Goal: Task Accomplishment & Management: Use online tool/utility

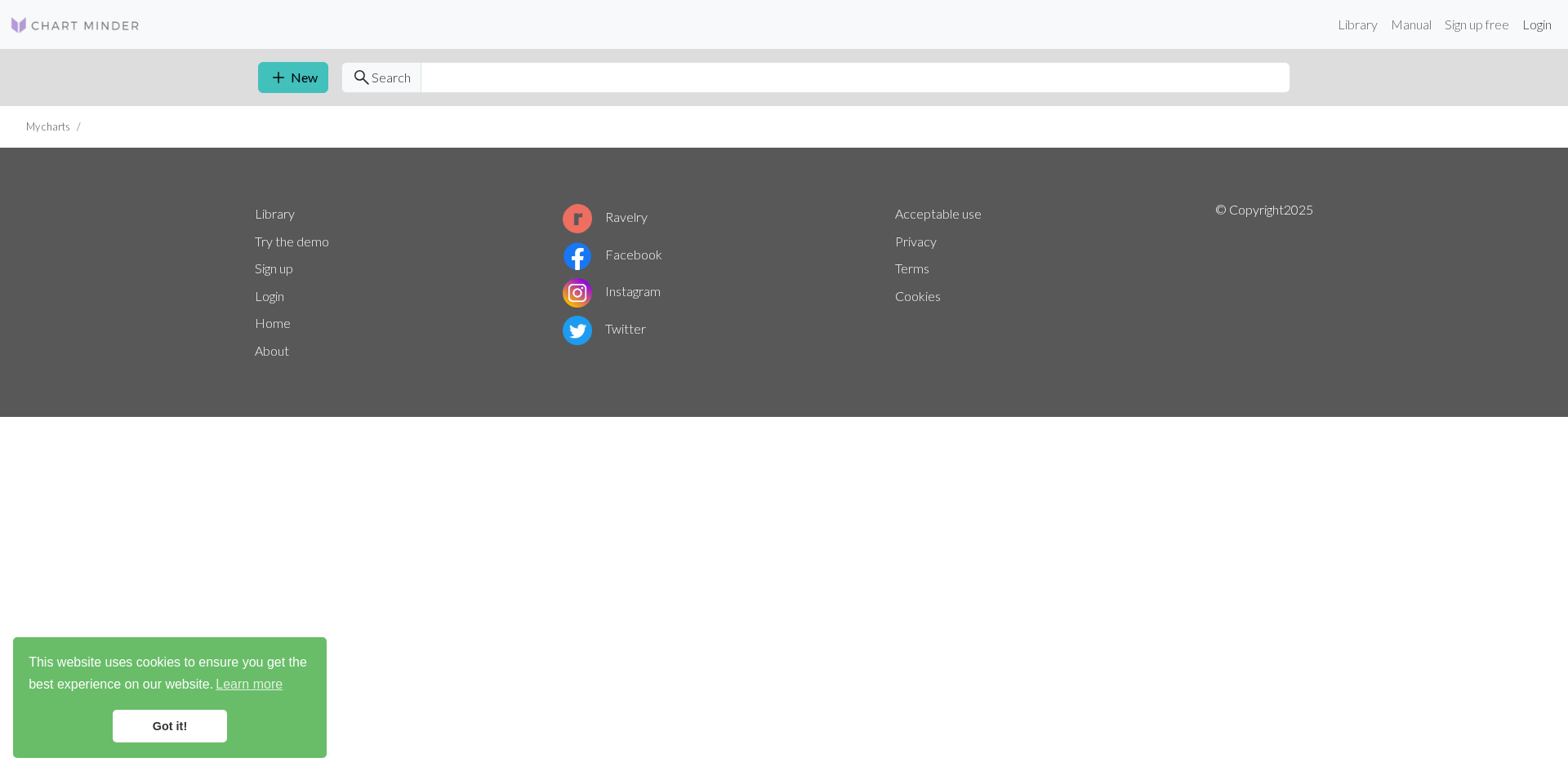
click at [1539, 20] on link "Login" at bounding box center [1537, 24] width 42 height 33
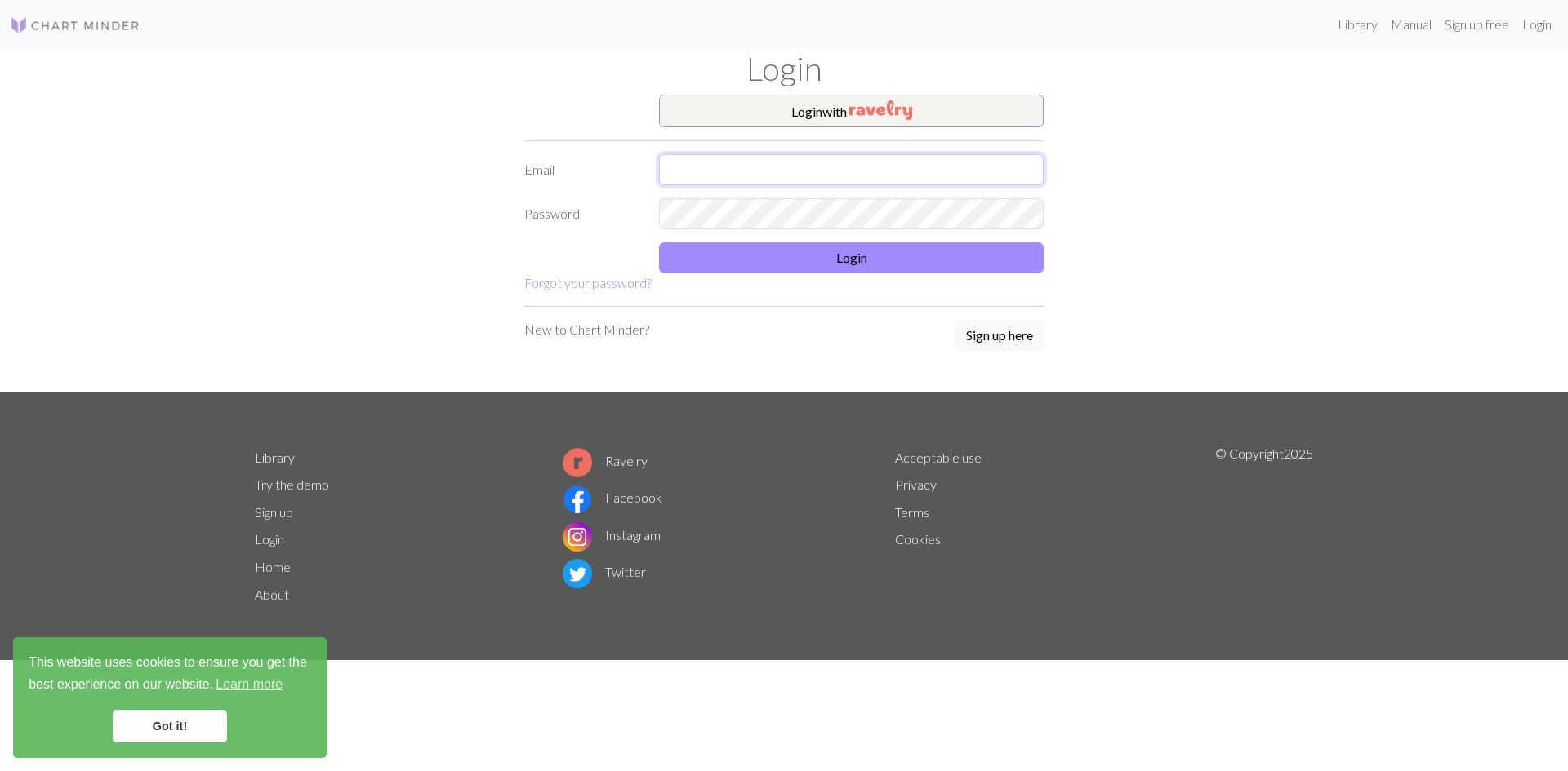
type input "louiseannhutt@gmail.com"
click at [790, 253] on button "Login" at bounding box center [850, 258] width 384 height 31
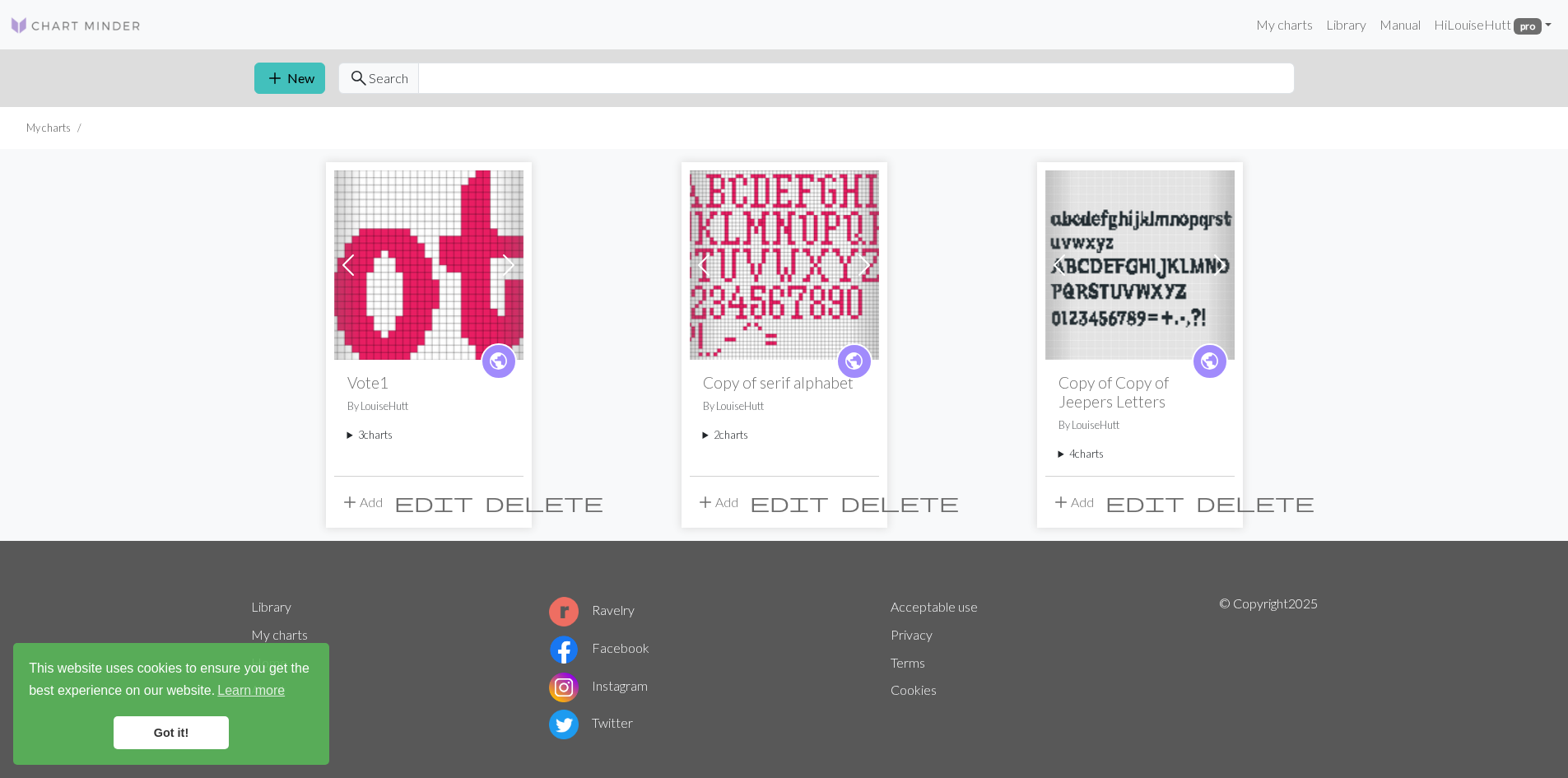
click at [448, 281] on img at bounding box center [428, 265] width 189 height 189
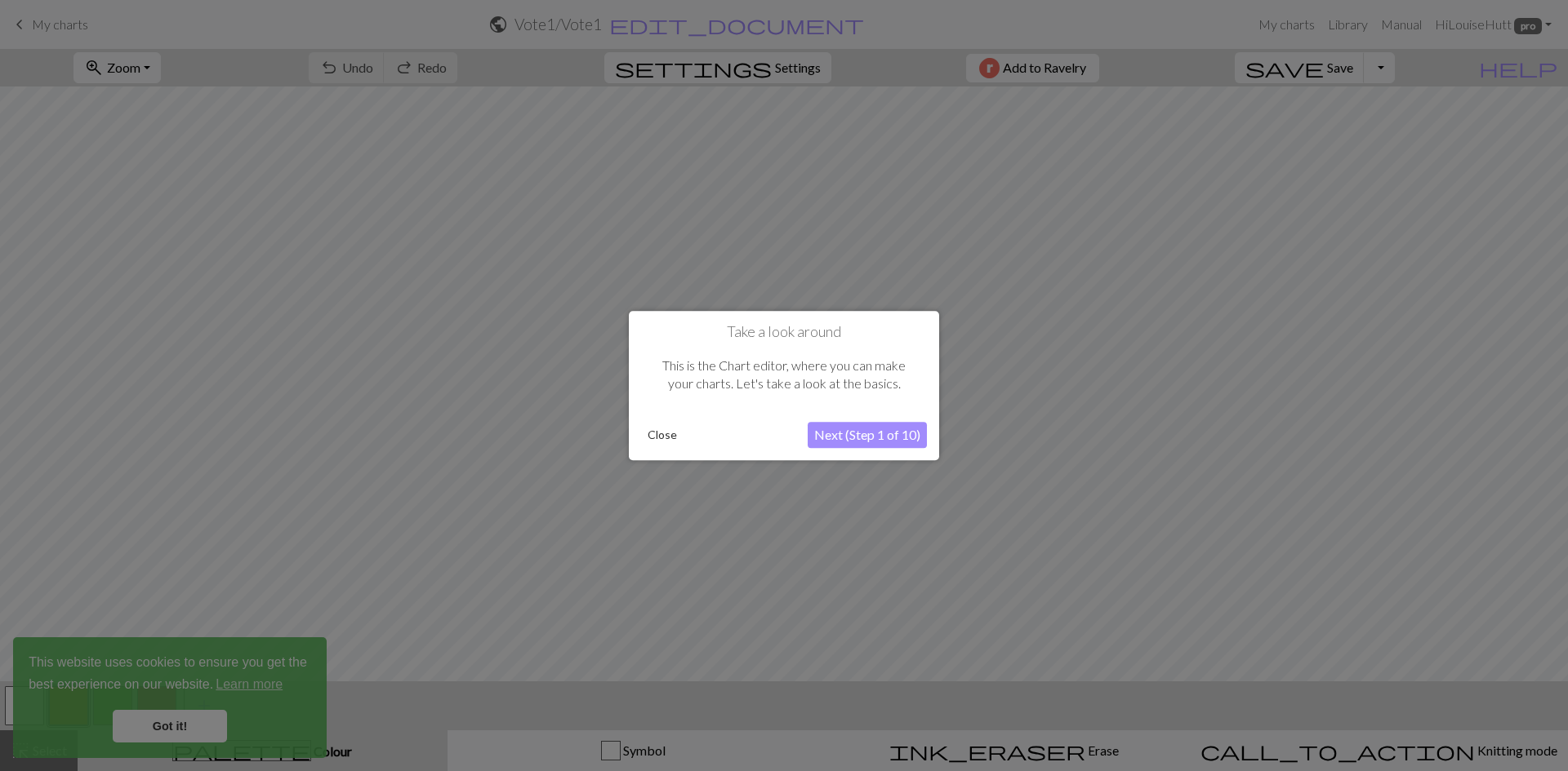
click at [653, 433] on button "Close" at bounding box center [663, 434] width 42 height 24
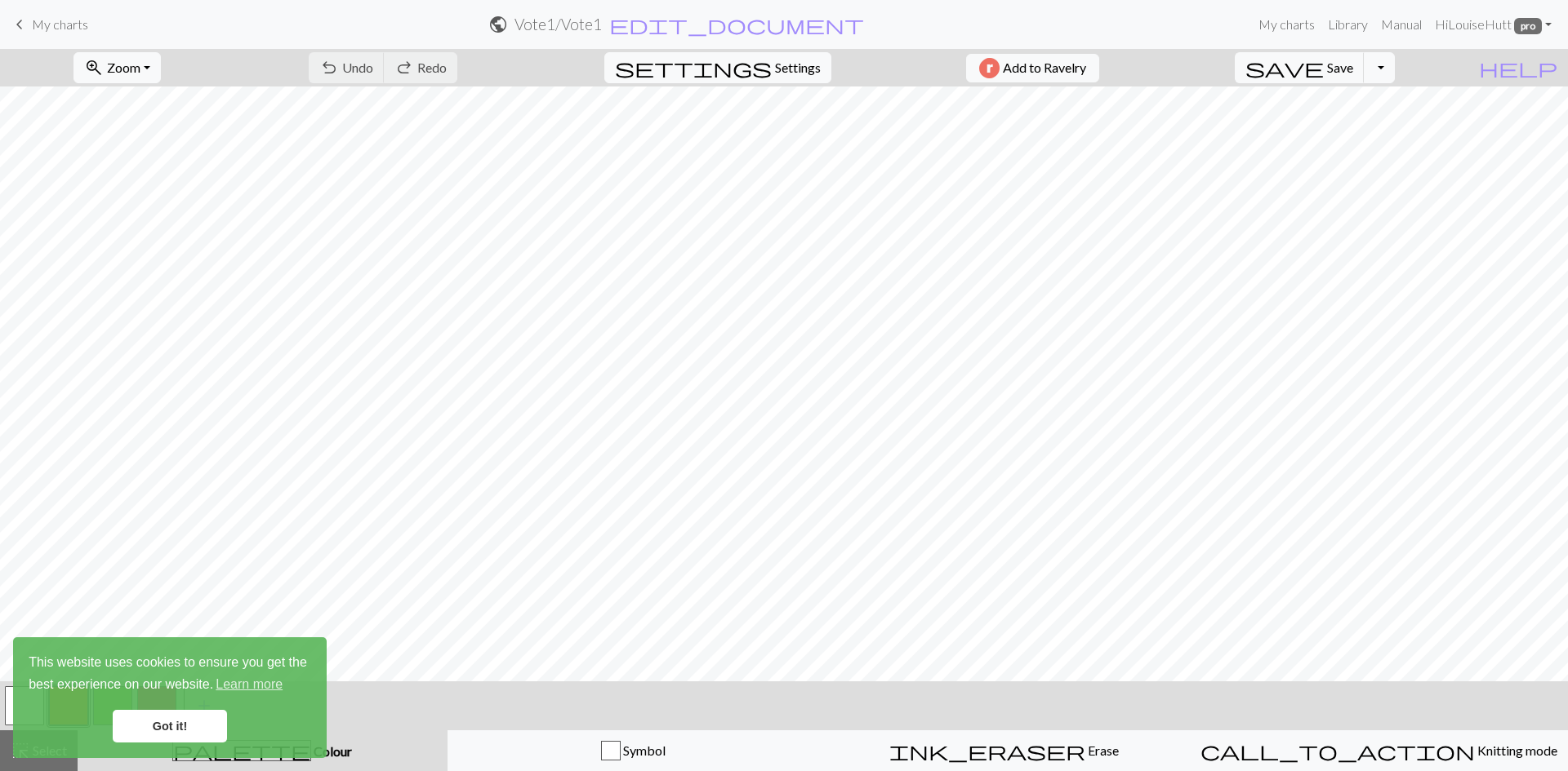
click at [139, 726] on link "Got it!" at bounding box center [170, 727] width 115 height 33
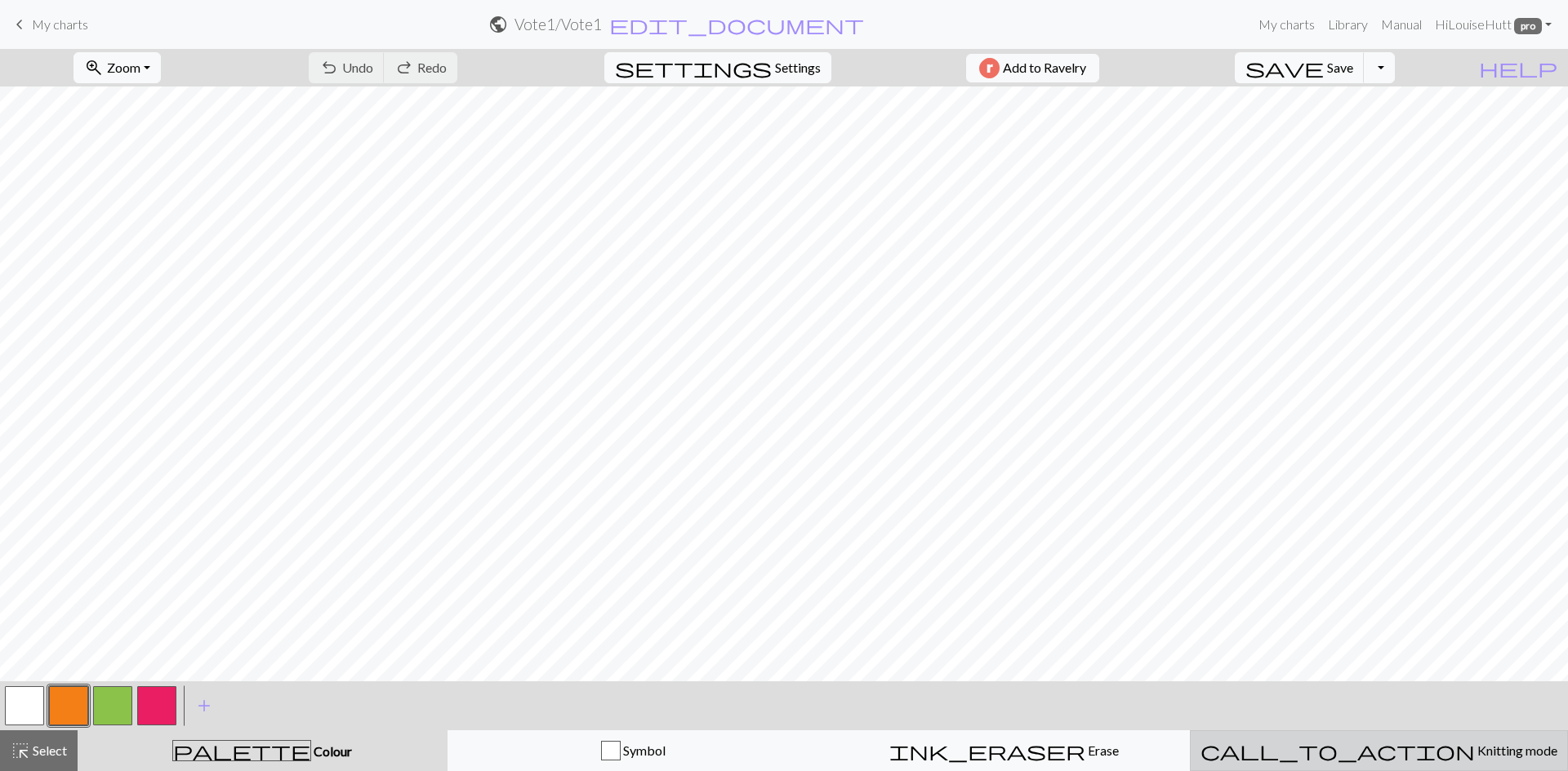
click at [1475, 749] on span "Knitting mode" at bounding box center [1516, 751] width 83 height 15
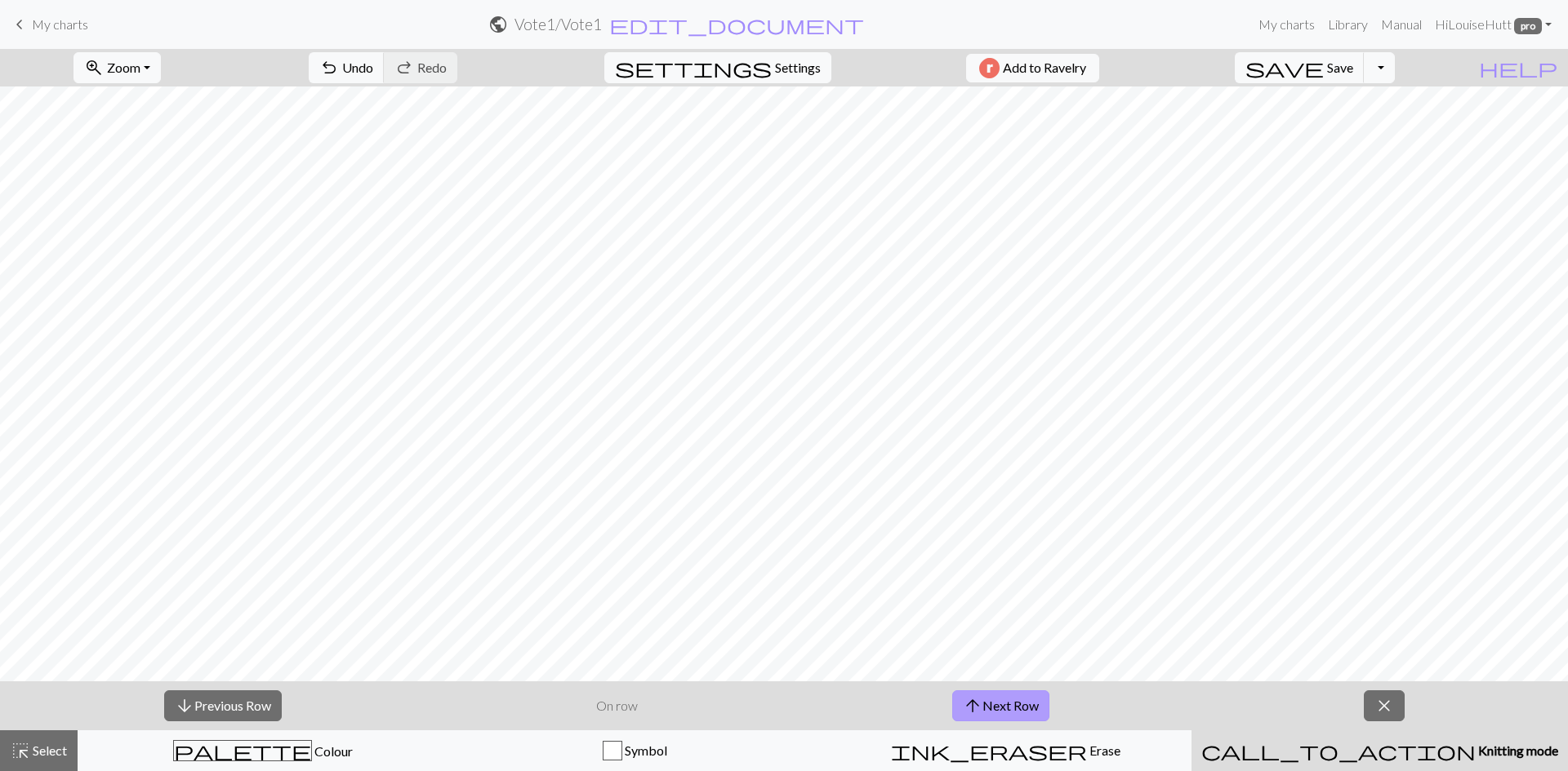
click at [1001, 700] on button "arrow_upward Next Row" at bounding box center [1001, 706] width 97 height 31
click at [233, 706] on button "arrow_downward Previous Row" at bounding box center [222, 706] width 118 height 31
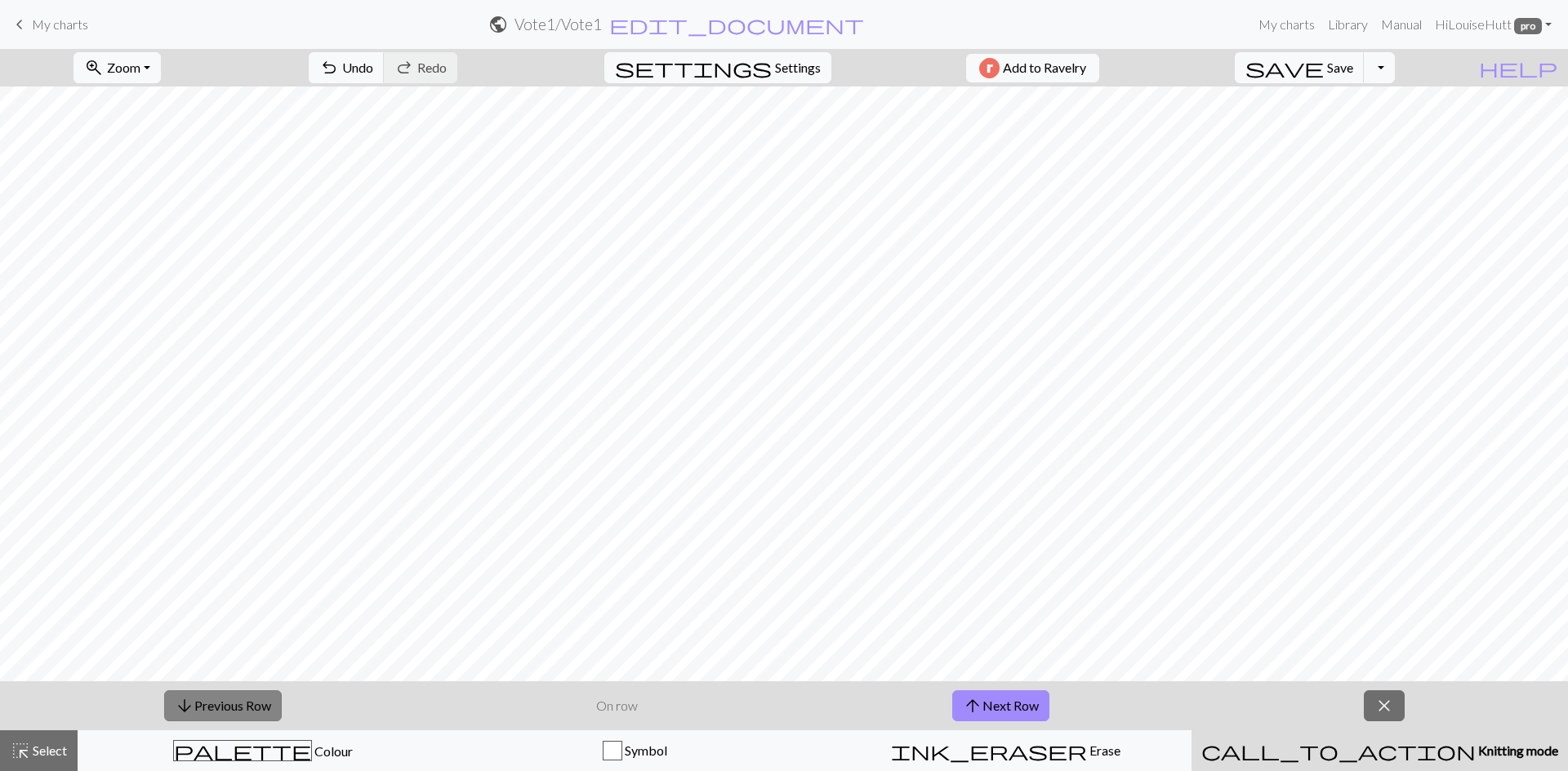
click at [233, 706] on button "arrow_downward Previous Row" at bounding box center [222, 706] width 118 height 31
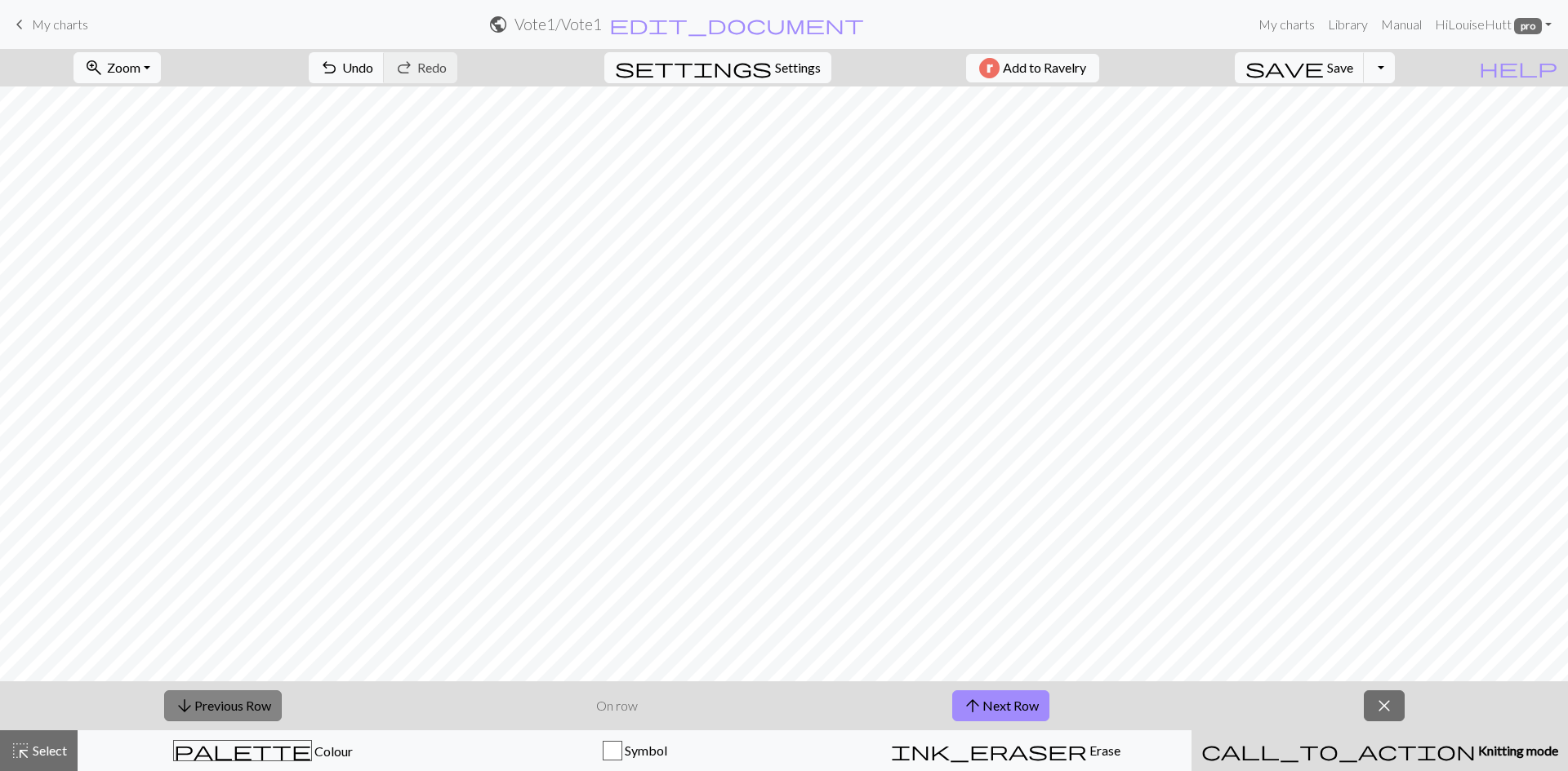
click at [233, 706] on button "arrow_downward Previous Row" at bounding box center [222, 706] width 118 height 31
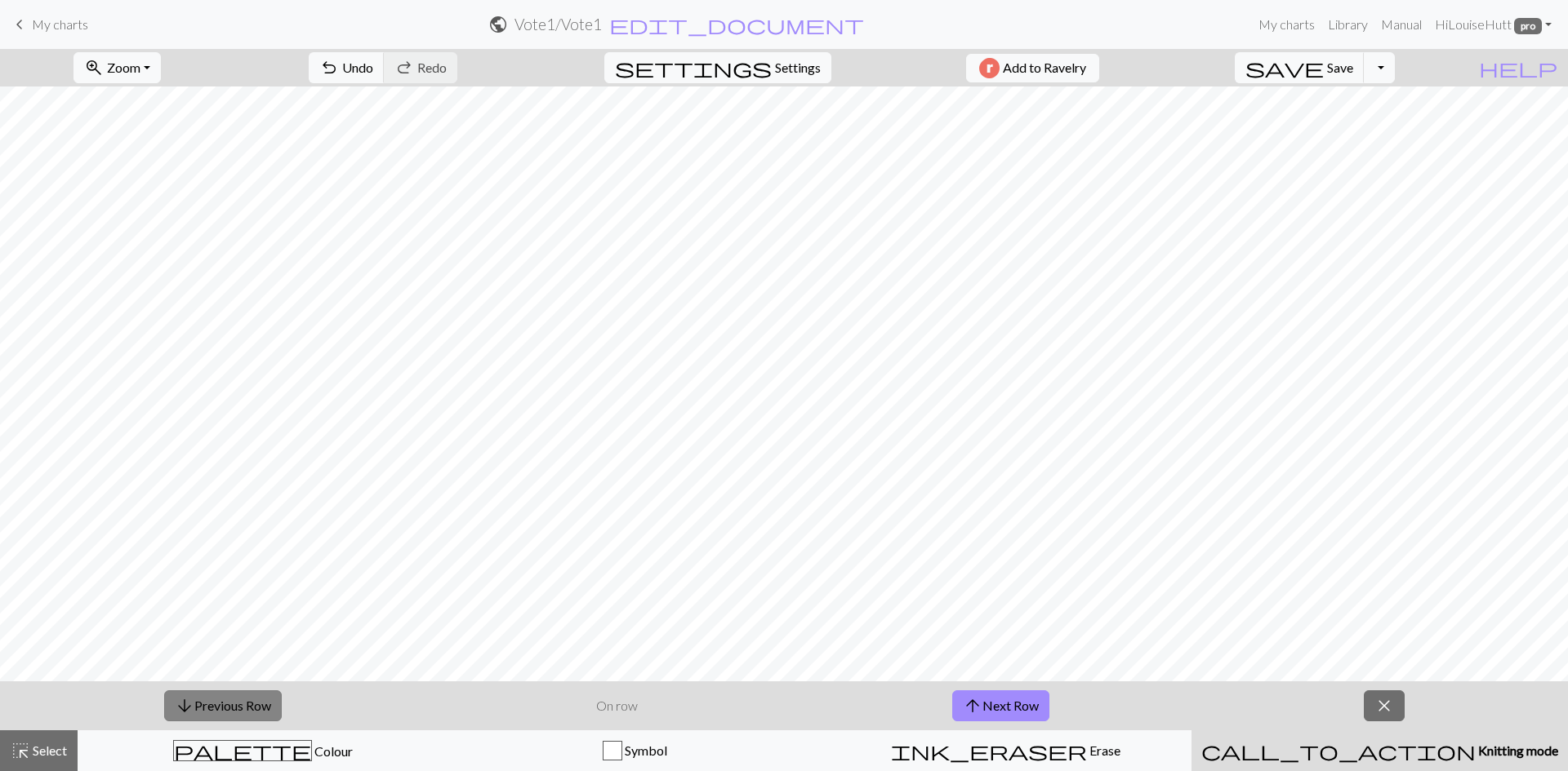
click at [233, 706] on button "arrow_downward Previous Row" at bounding box center [222, 706] width 118 height 31
click at [1400, 710] on button "close" at bounding box center [1384, 706] width 40 height 31
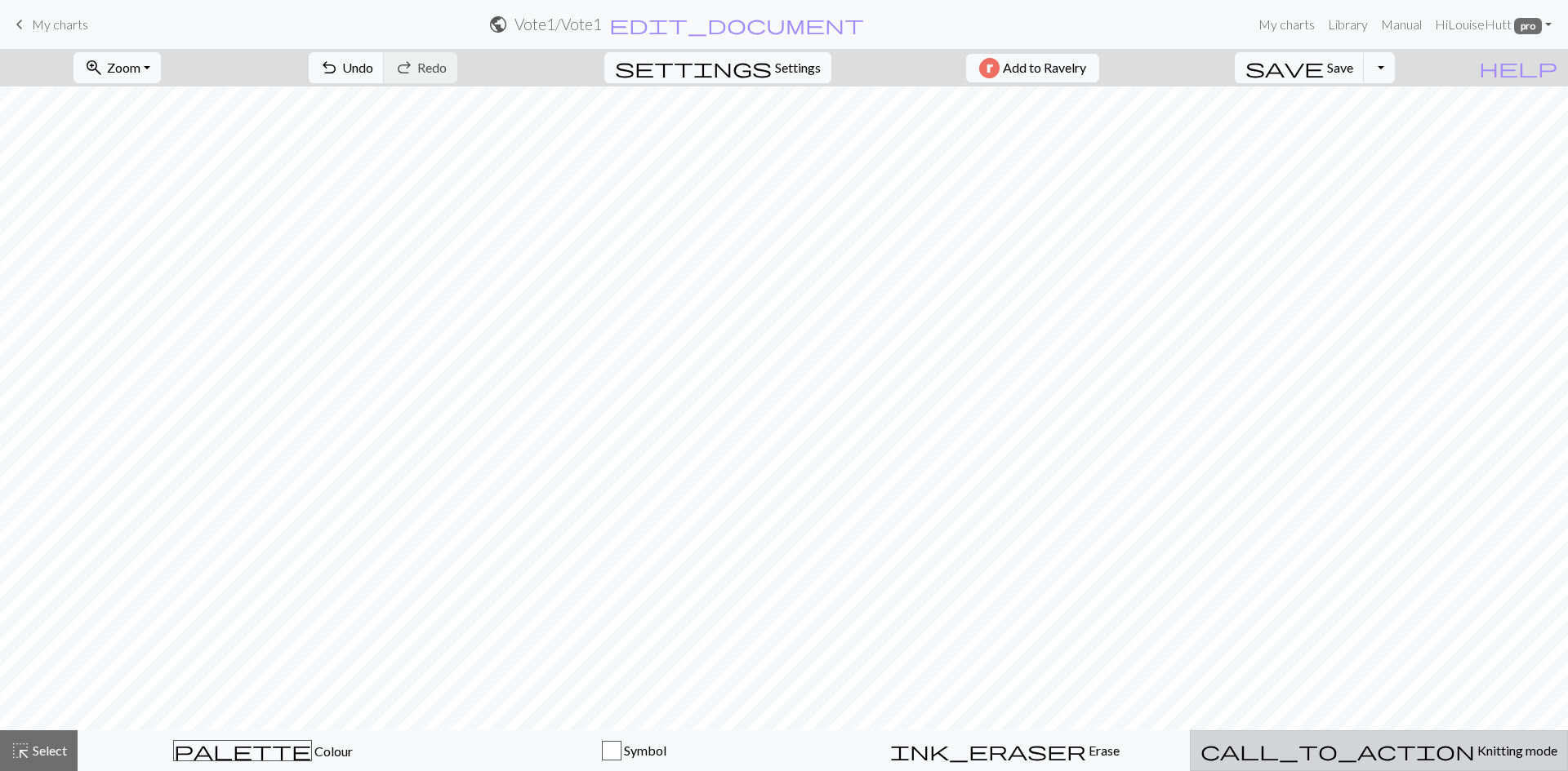
click at [1525, 749] on div "call_to_action Knitting mode Knitting mode" at bounding box center [1378, 751] width 357 height 19
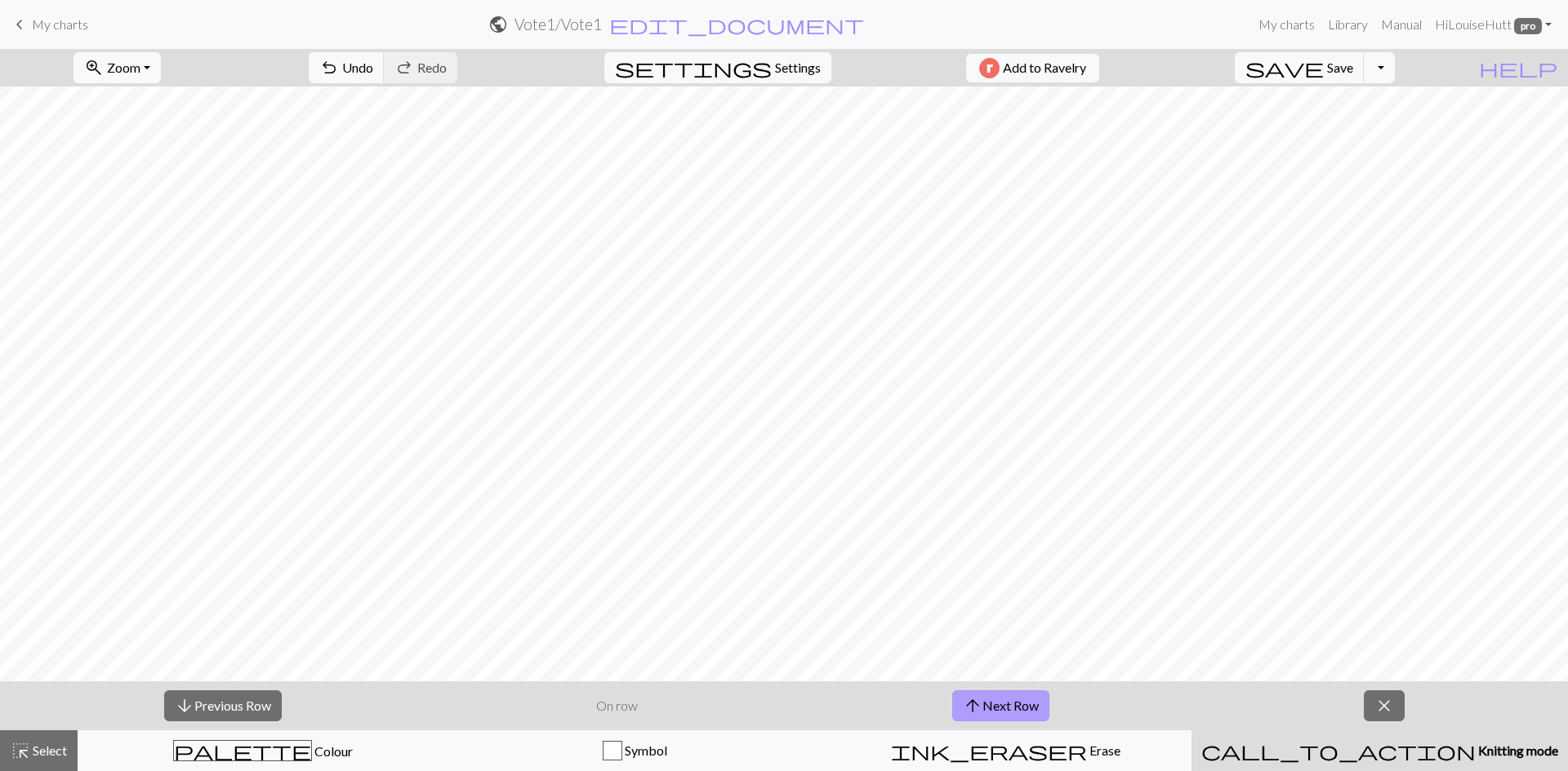
click at [1017, 715] on button "arrow_upward Next Row" at bounding box center [1001, 706] width 97 height 31
click at [269, 700] on button "arrow_downward Previous Row" at bounding box center [222, 706] width 118 height 31
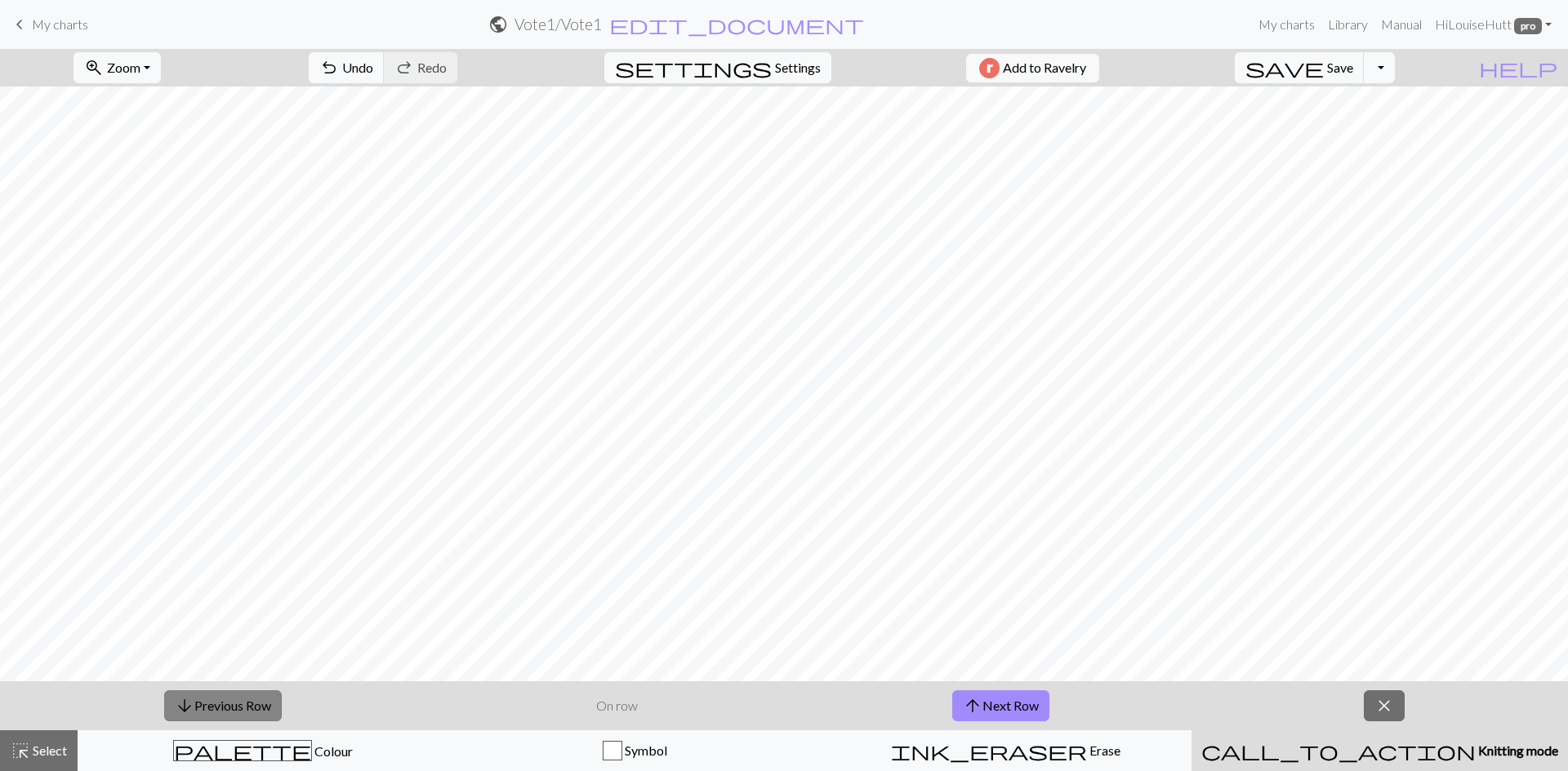
click at [269, 700] on button "arrow_downward Previous Row" at bounding box center [222, 706] width 118 height 31
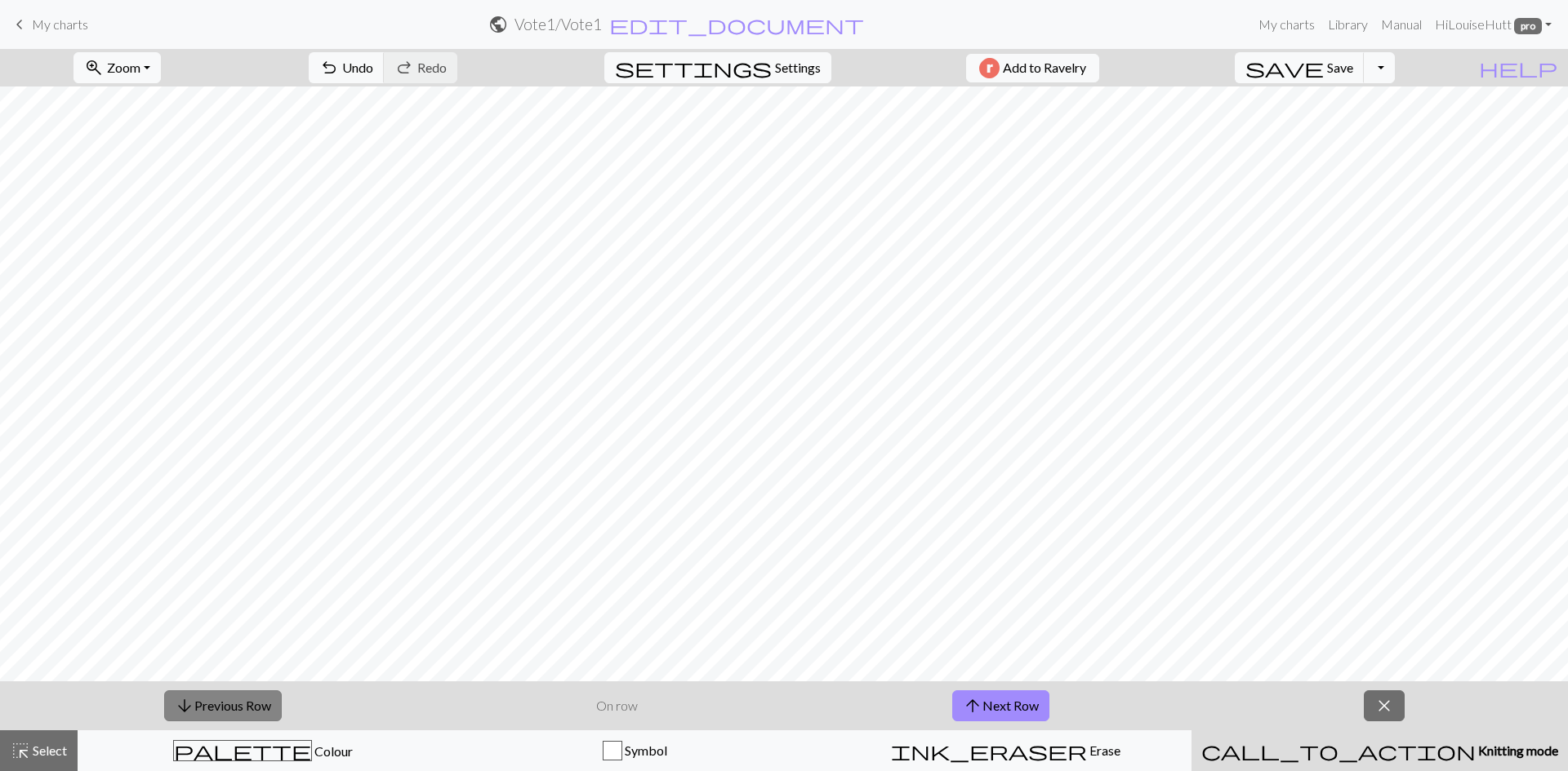
click at [269, 700] on button "arrow_downward Previous Row" at bounding box center [222, 706] width 118 height 31
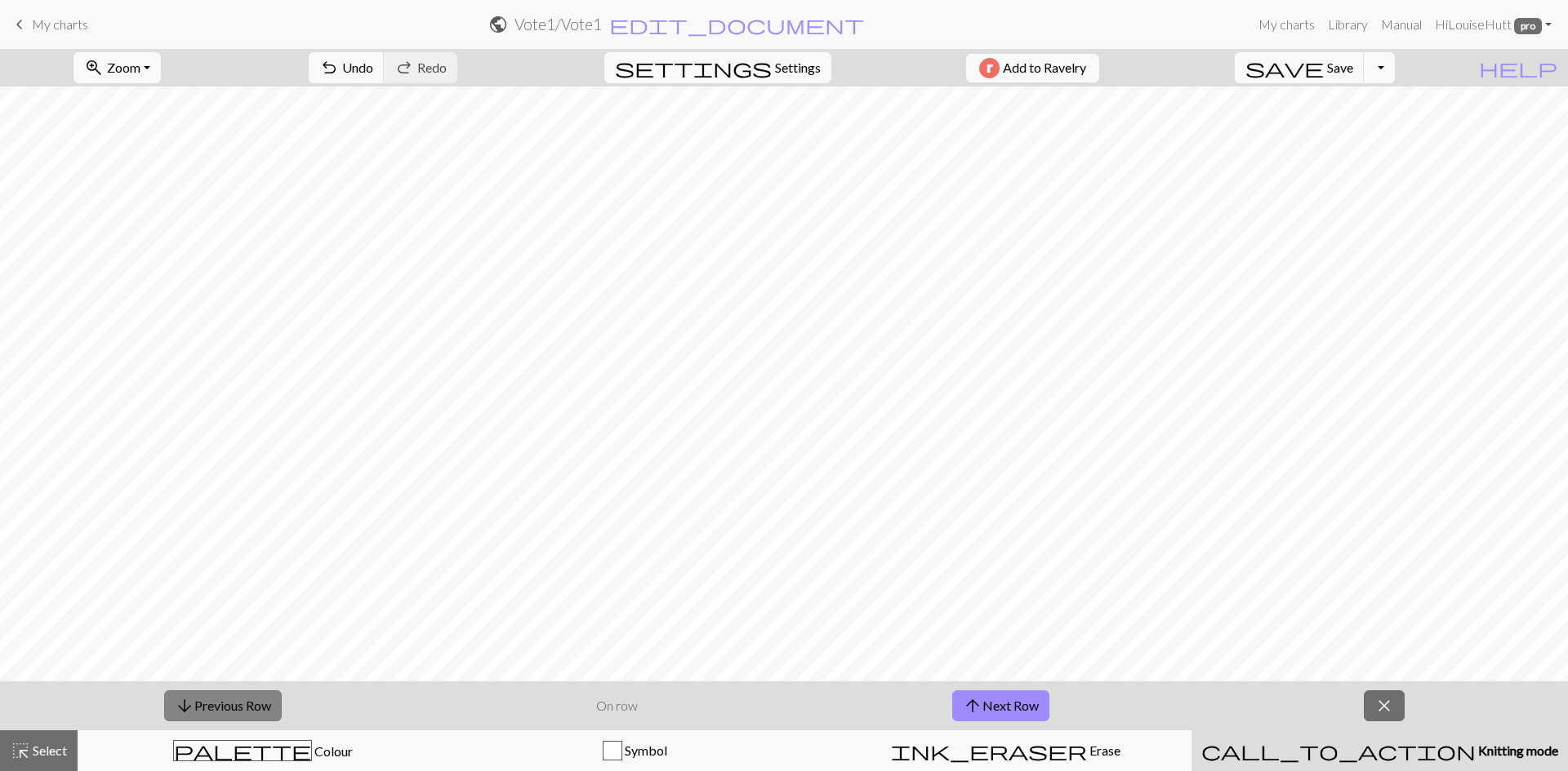
click at [269, 700] on button "arrow_downward Previous Row" at bounding box center [222, 706] width 118 height 31
click at [1405, 700] on div "arrow_downward Previous Row On row arrow_upward Next Row close" at bounding box center [784, 706] width 1568 height 49
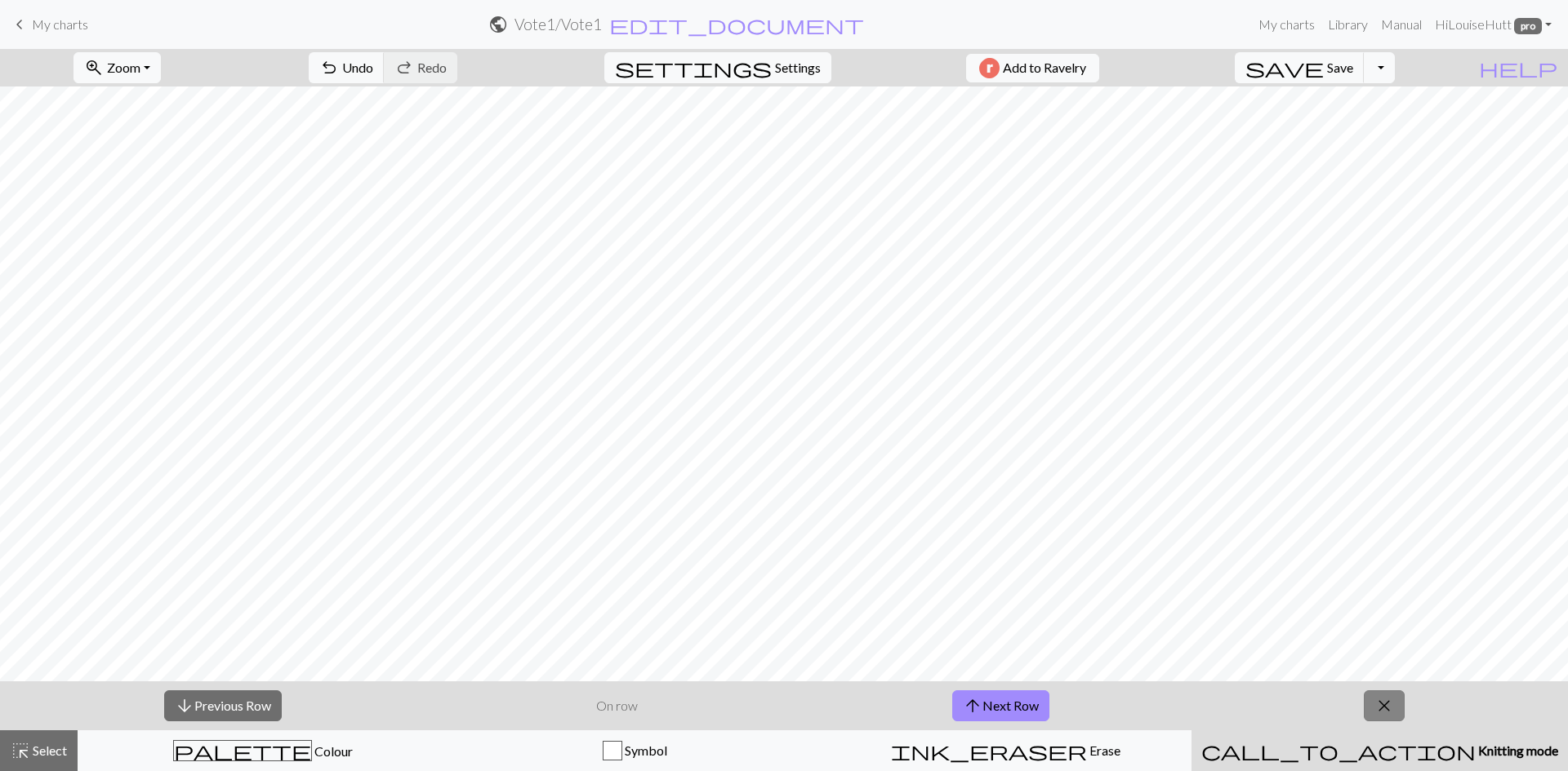
click at [1376, 707] on span "close" at bounding box center [1384, 707] width 19 height 23
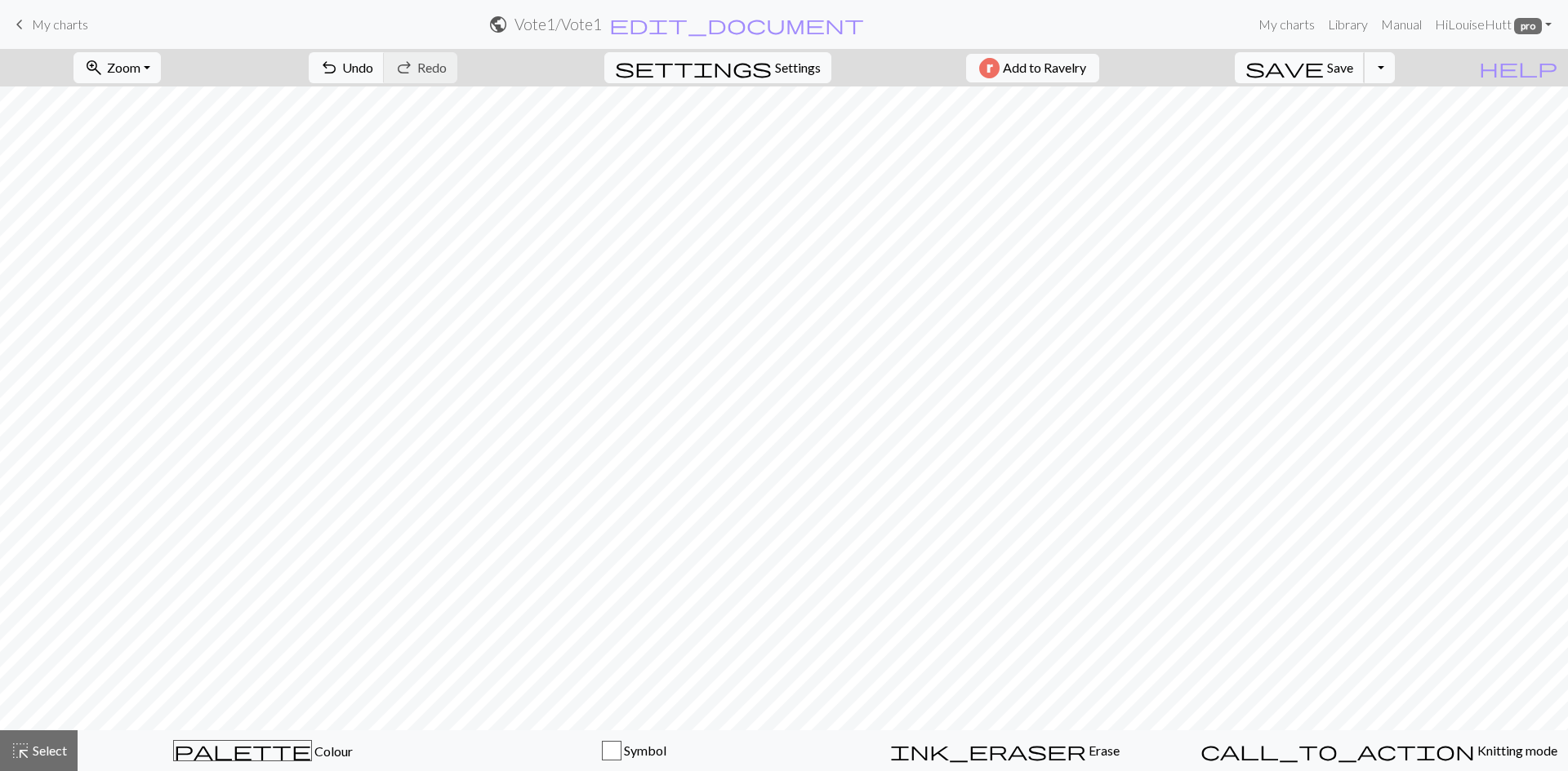
click at [1353, 70] on span "Save" at bounding box center [1340, 67] width 26 height 15
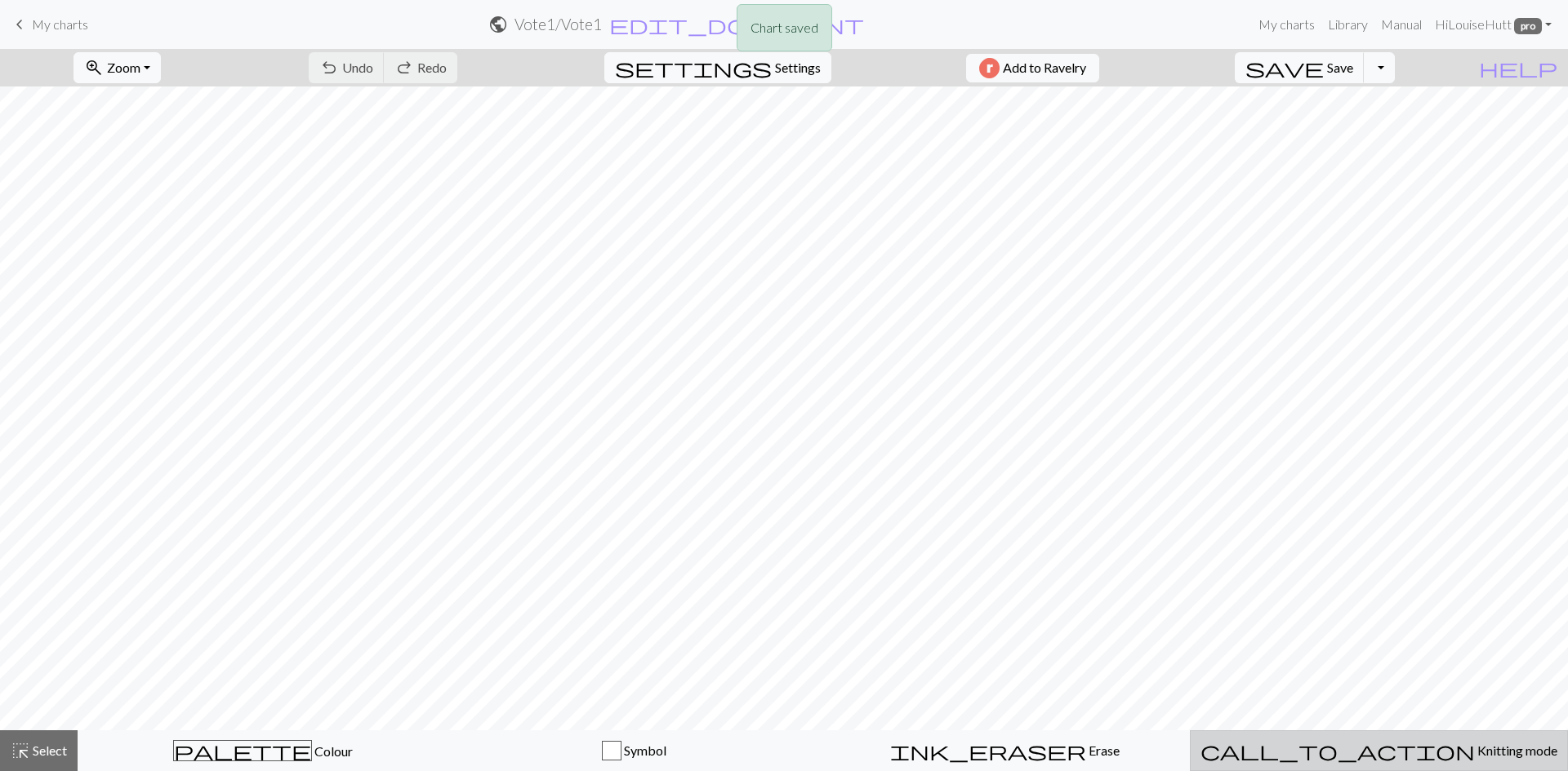
click at [1392, 770] on button "call_to_action Knitting mode Knitting mode" at bounding box center [1378, 751] width 379 height 40
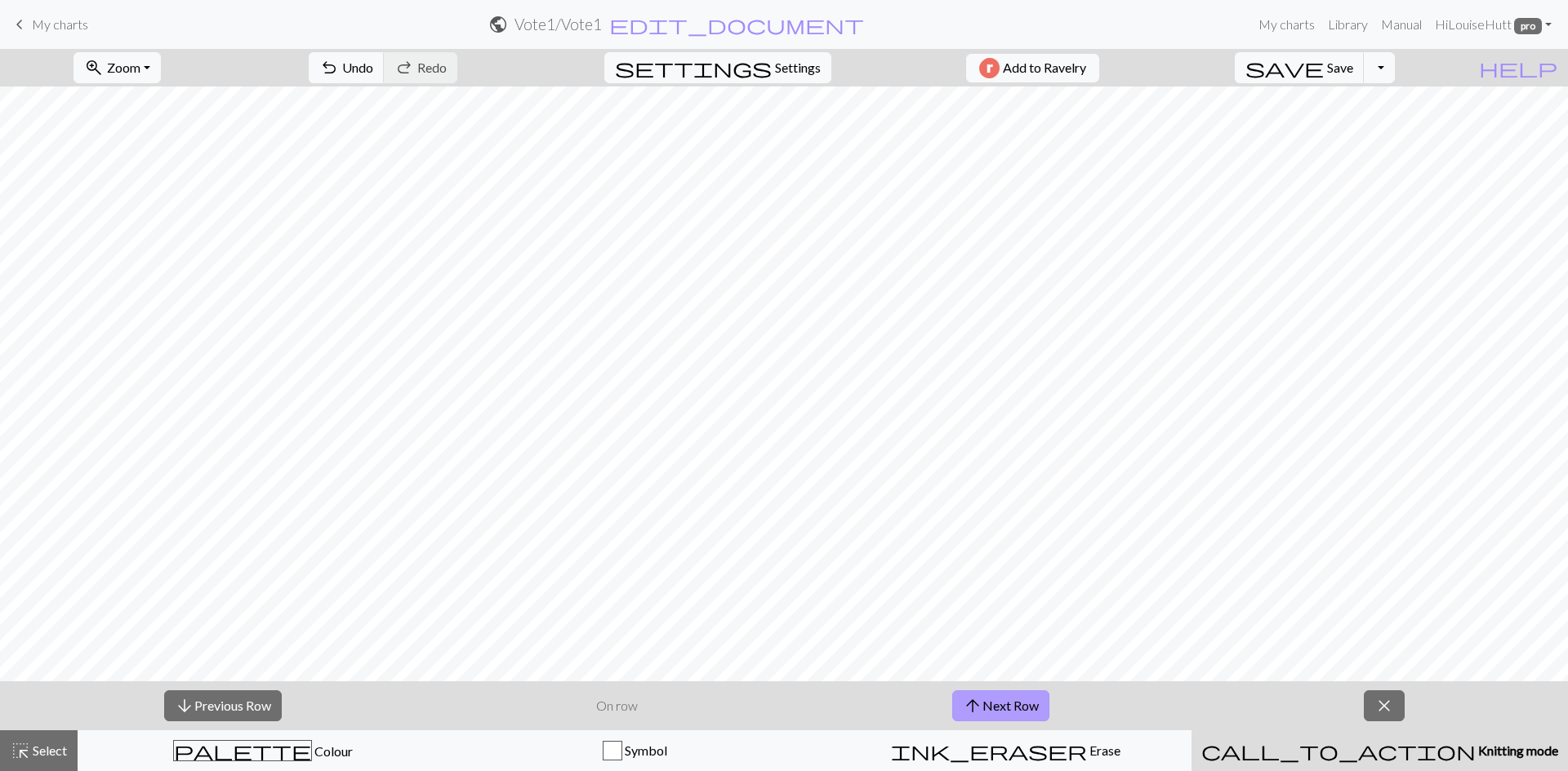
click at [996, 702] on button "arrow_upward Next Row" at bounding box center [1001, 706] width 97 height 31
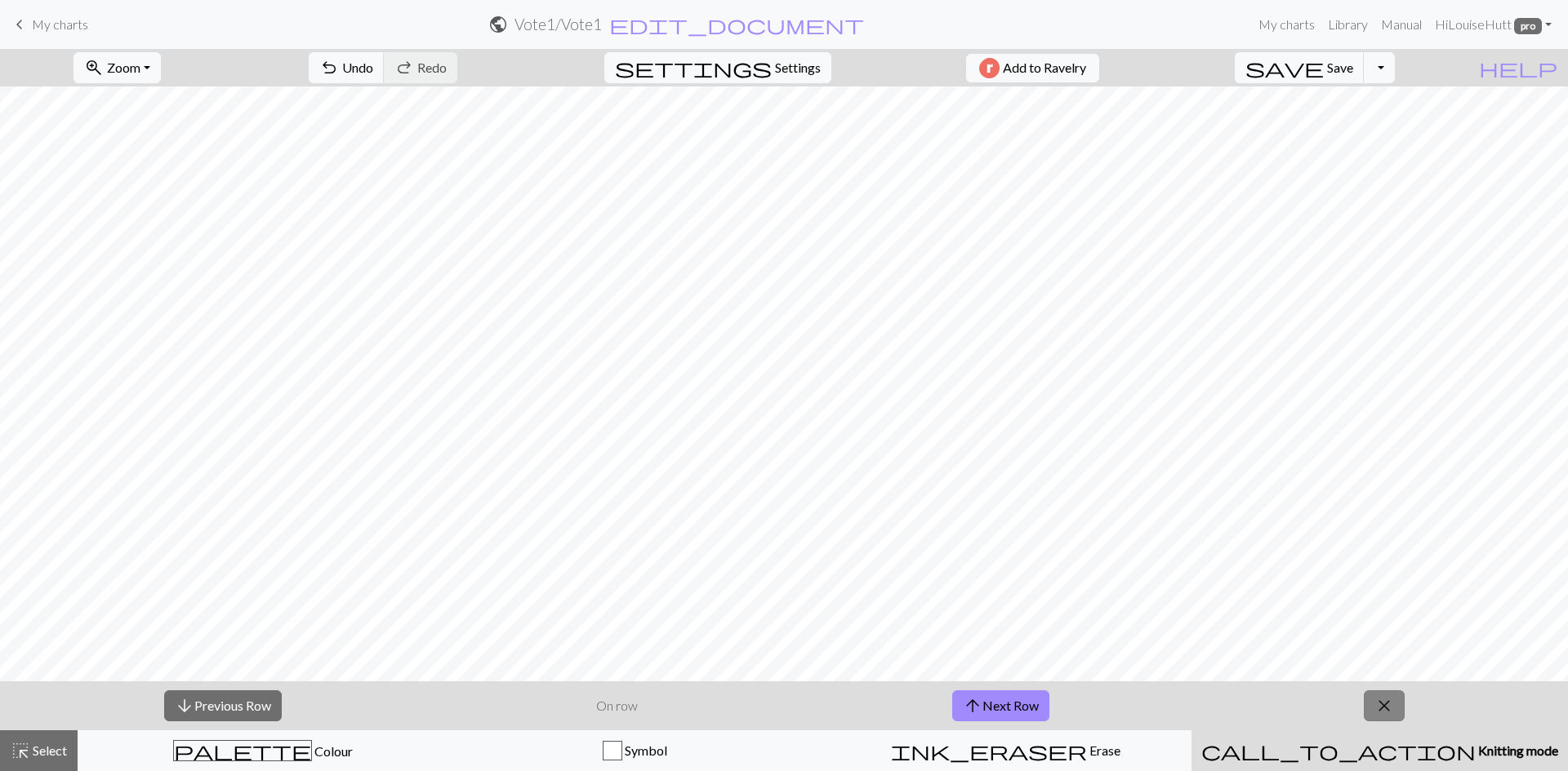
click at [1383, 710] on span "close" at bounding box center [1384, 707] width 19 height 23
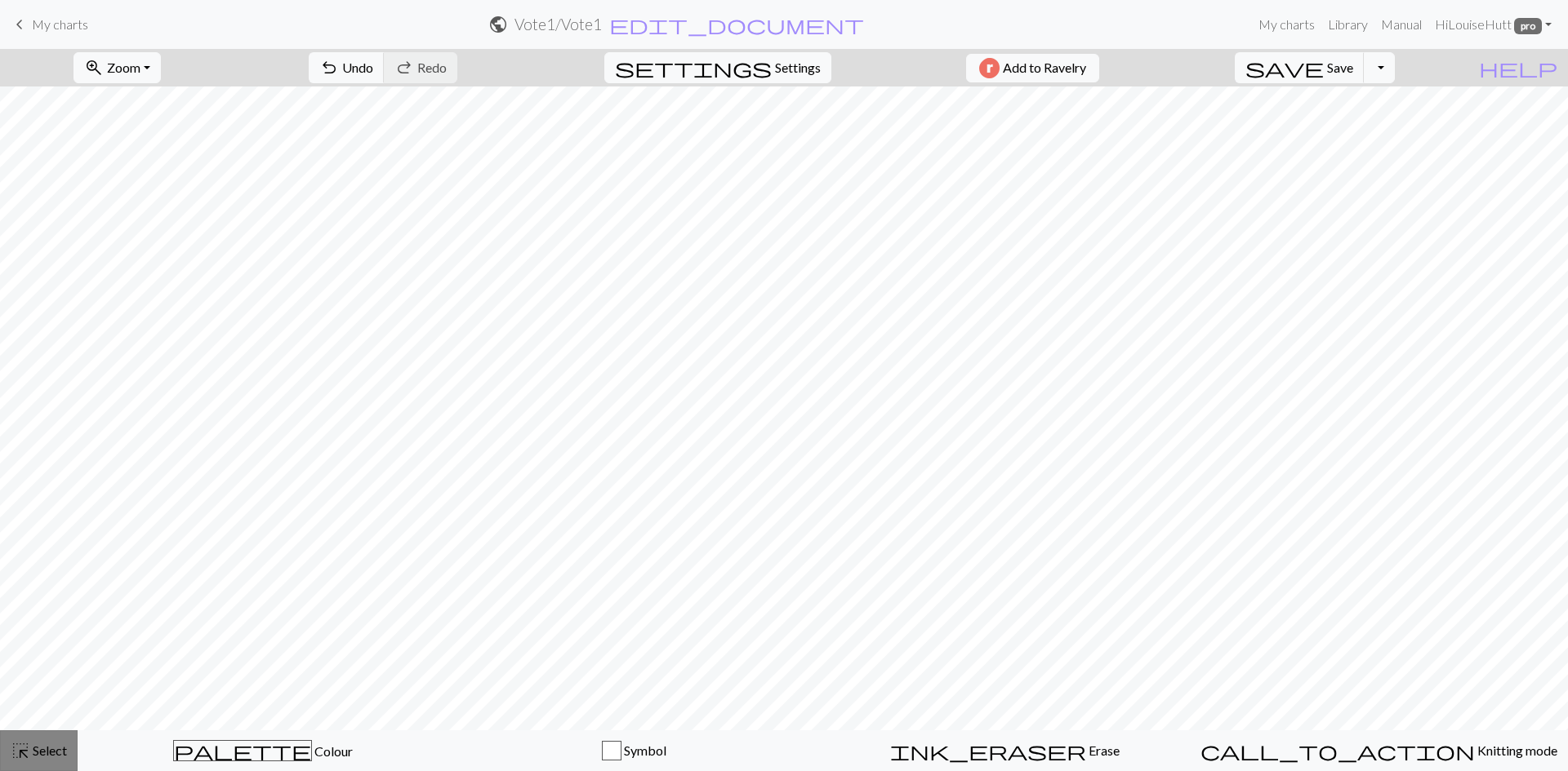
click at [25, 751] on span "highlight_alt" at bounding box center [20, 751] width 19 height 23
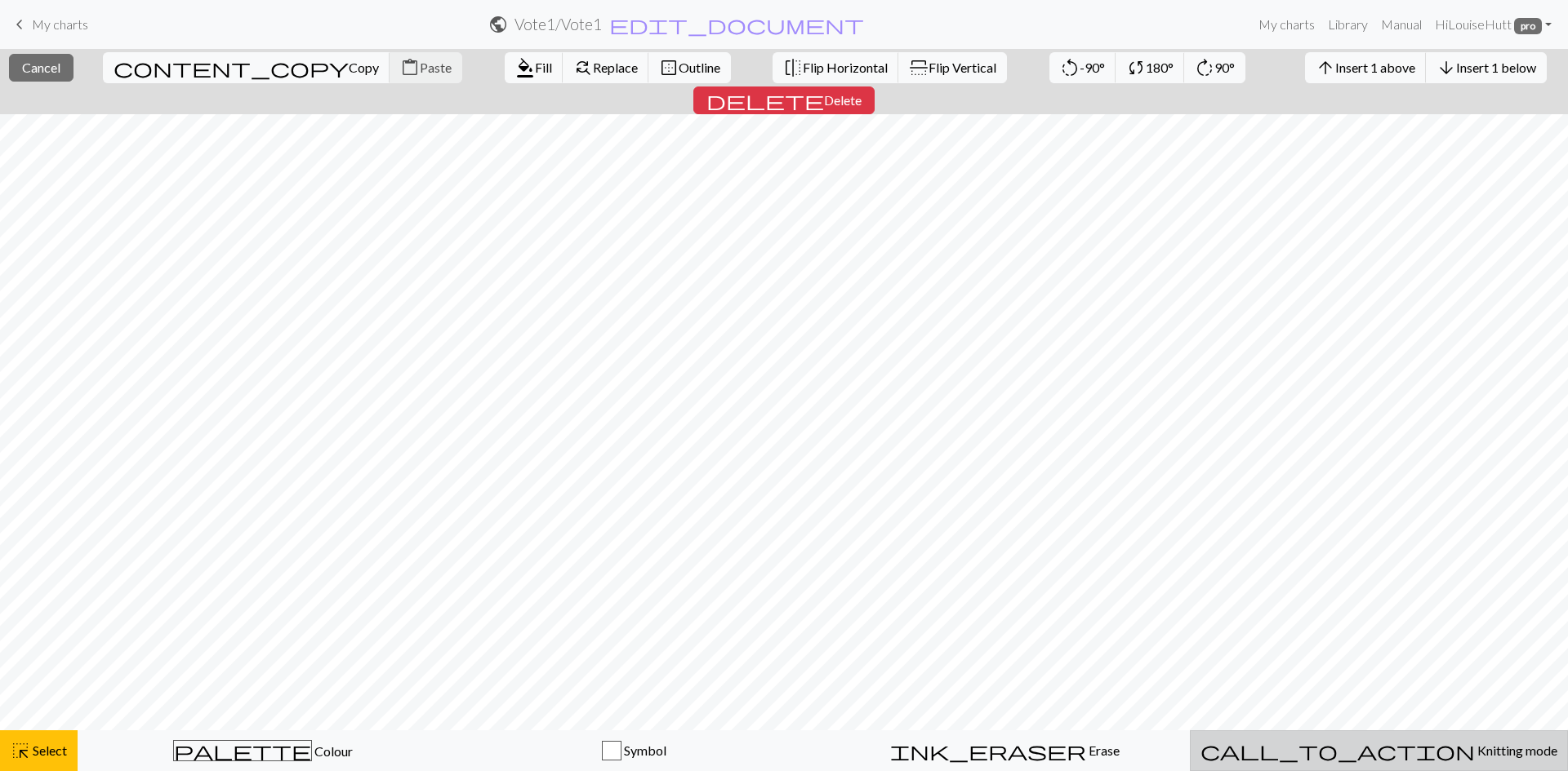
click at [1475, 753] on span "Knitting mode" at bounding box center [1516, 751] width 83 height 15
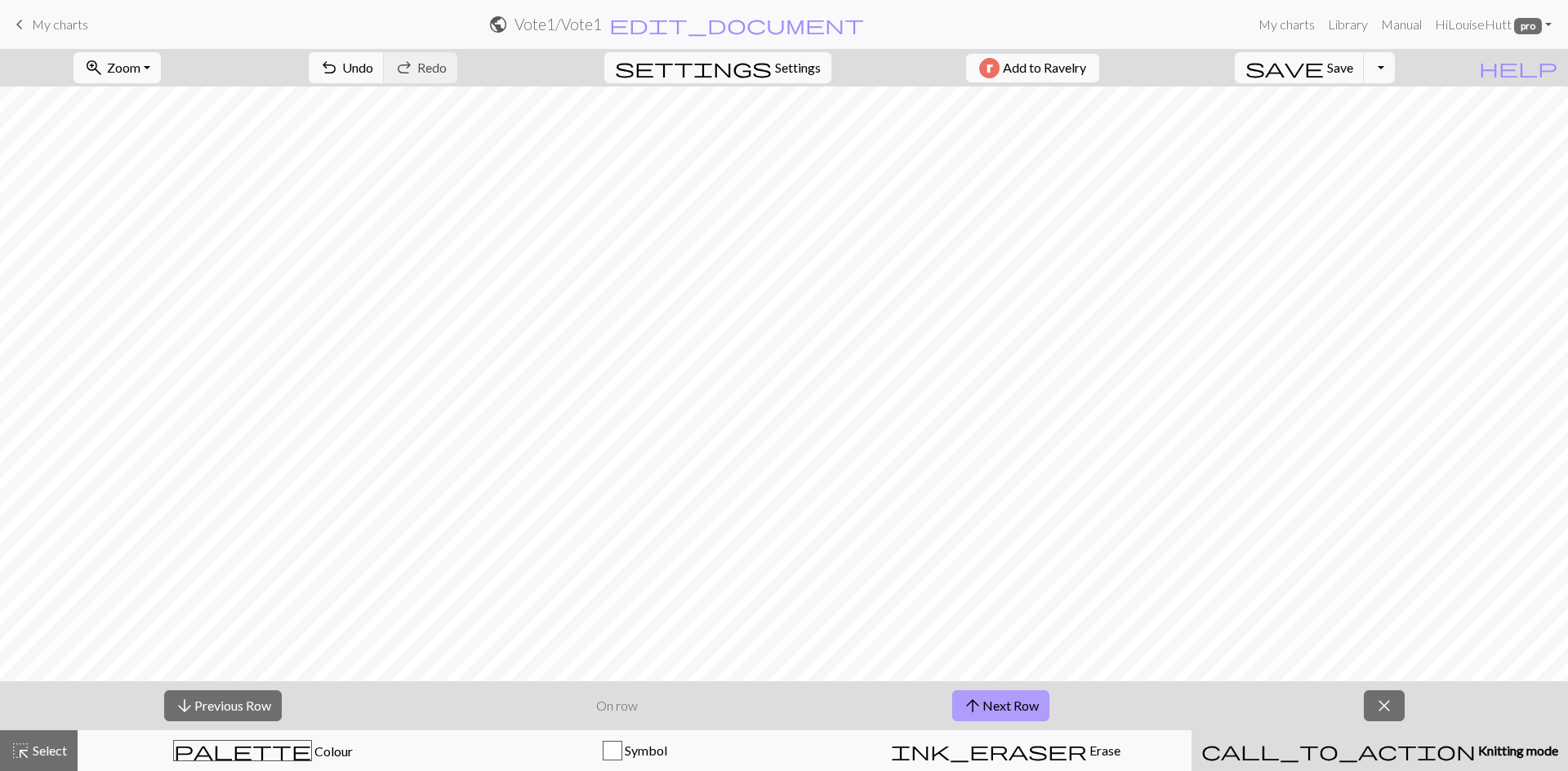
click at [1033, 705] on button "arrow_upward Next Row" at bounding box center [1001, 706] width 97 height 31
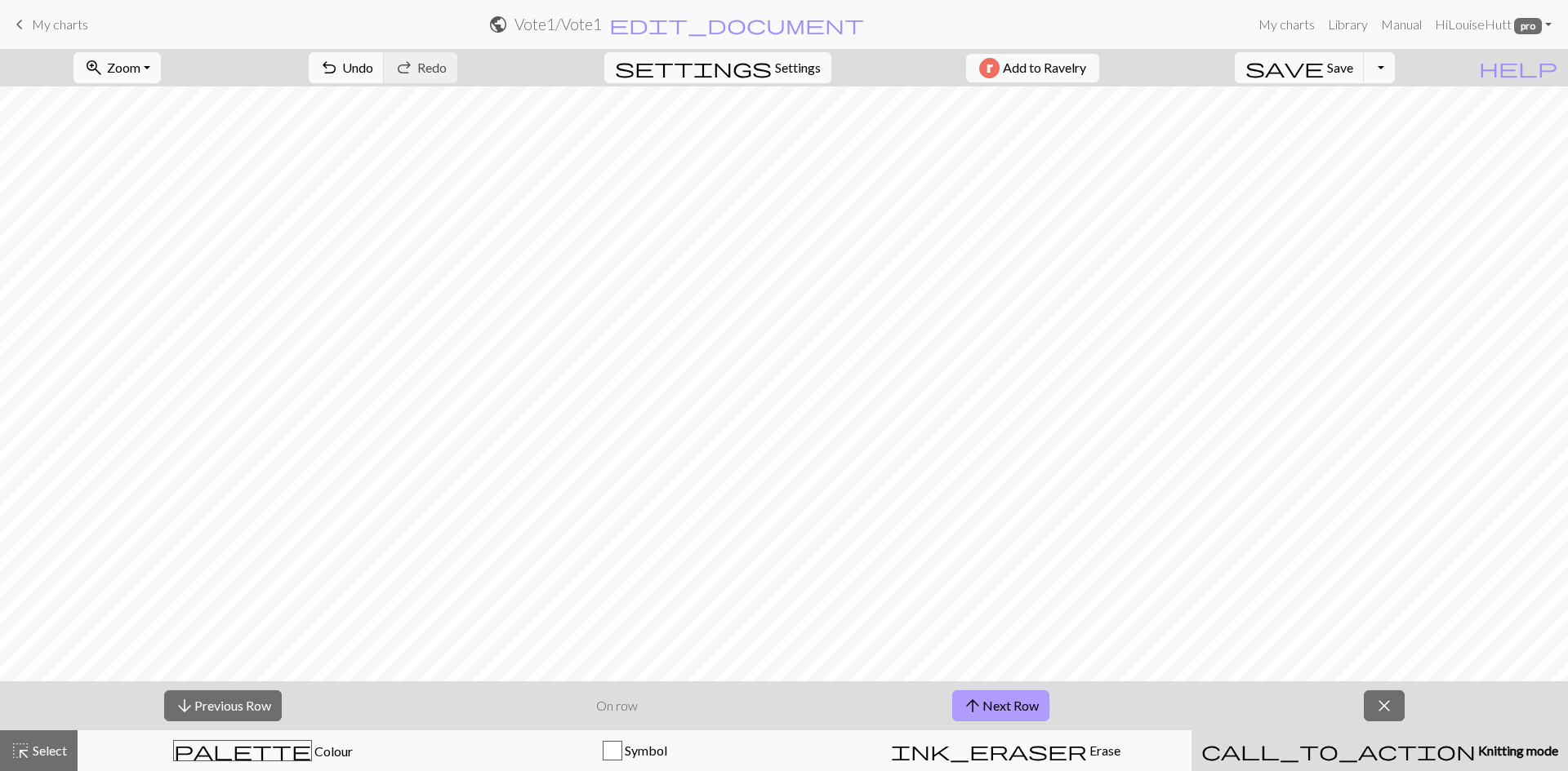
click at [1033, 705] on button "arrow_upward Next Row" at bounding box center [1001, 706] width 97 height 31
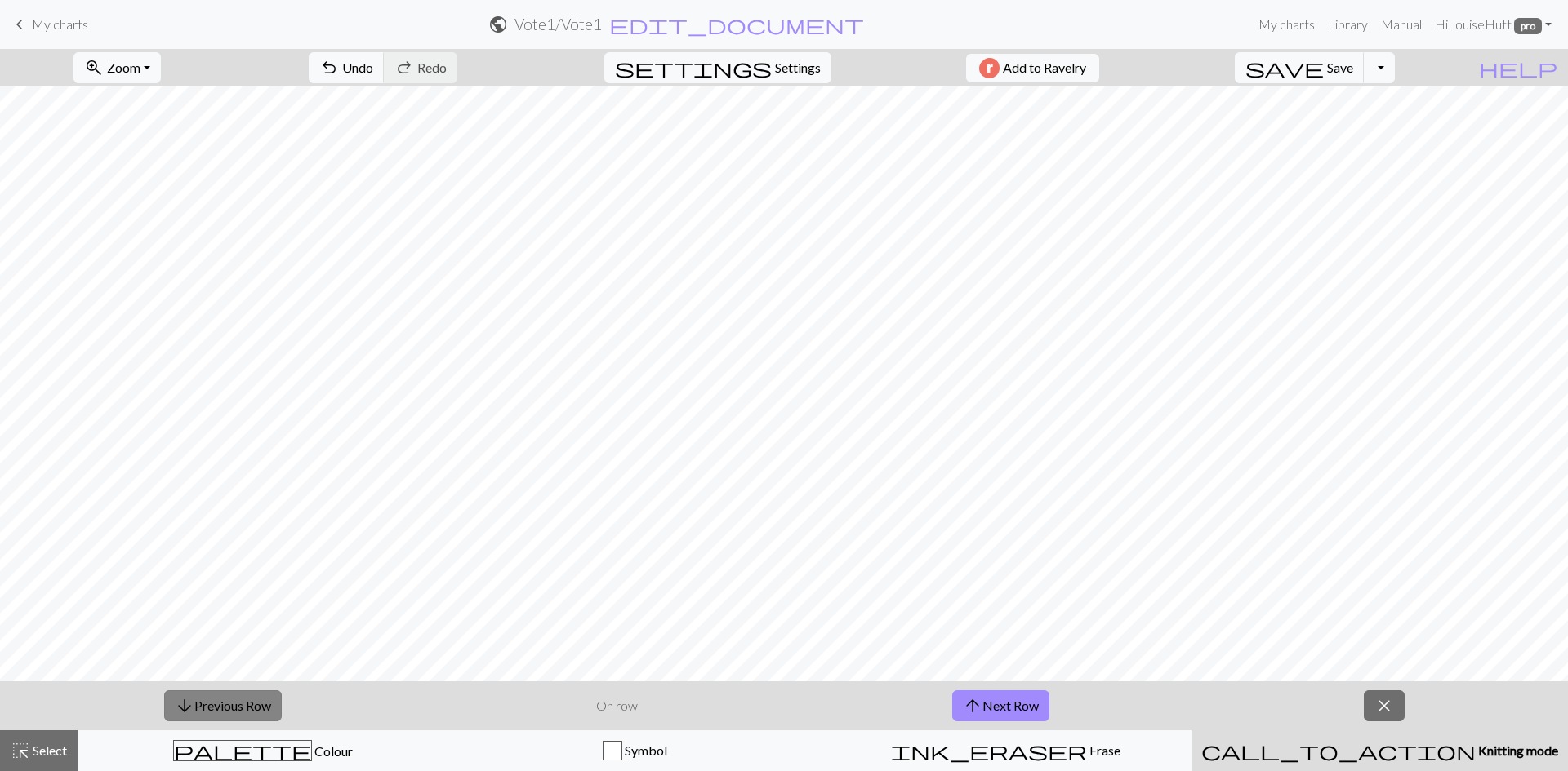
click at [224, 697] on button "arrow_downward Previous Row" at bounding box center [222, 706] width 118 height 31
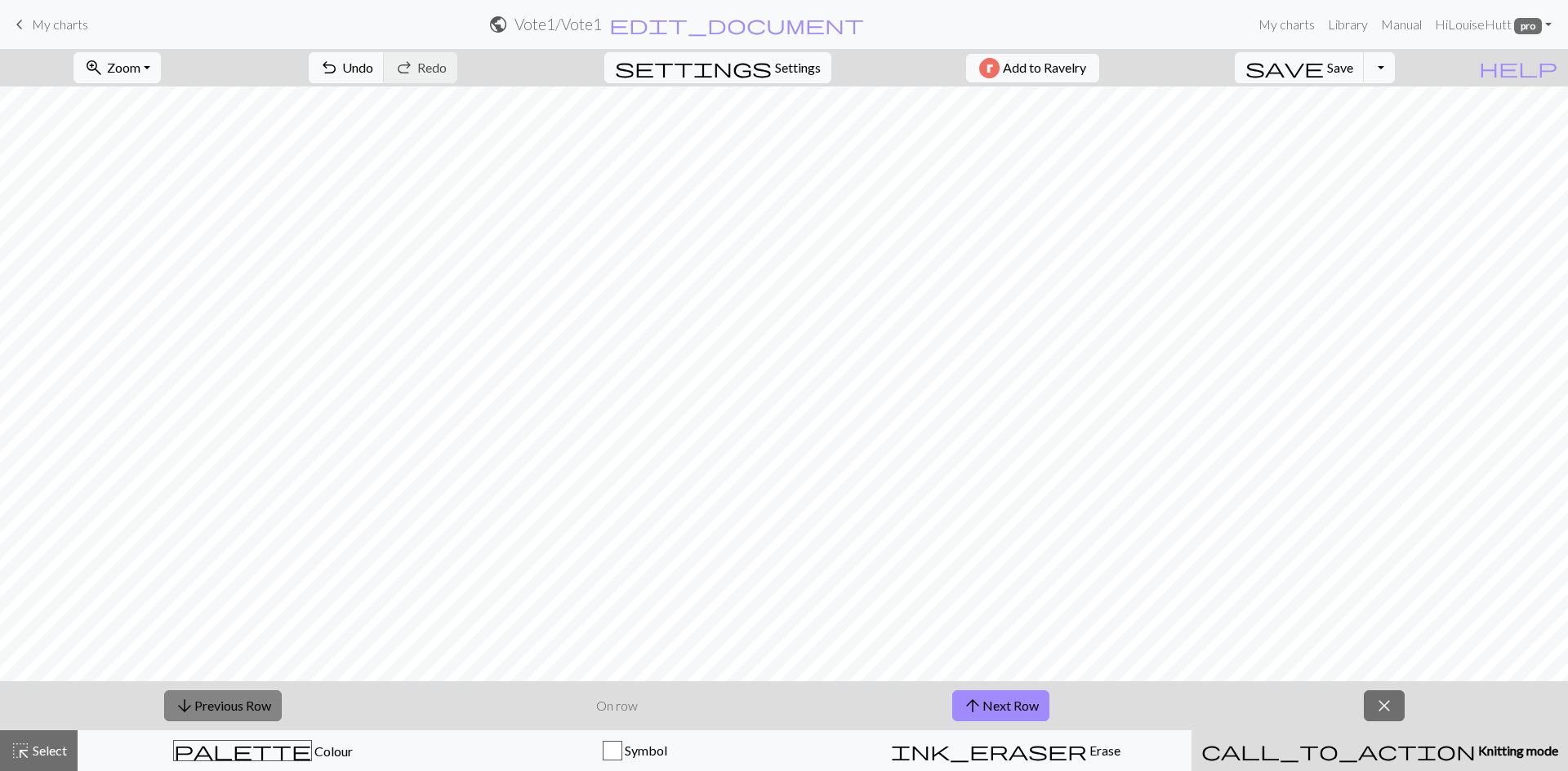
click at [224, 697] on button "arrow_downward Previous Row" at bounding box center [222, 706] width 118 height 31
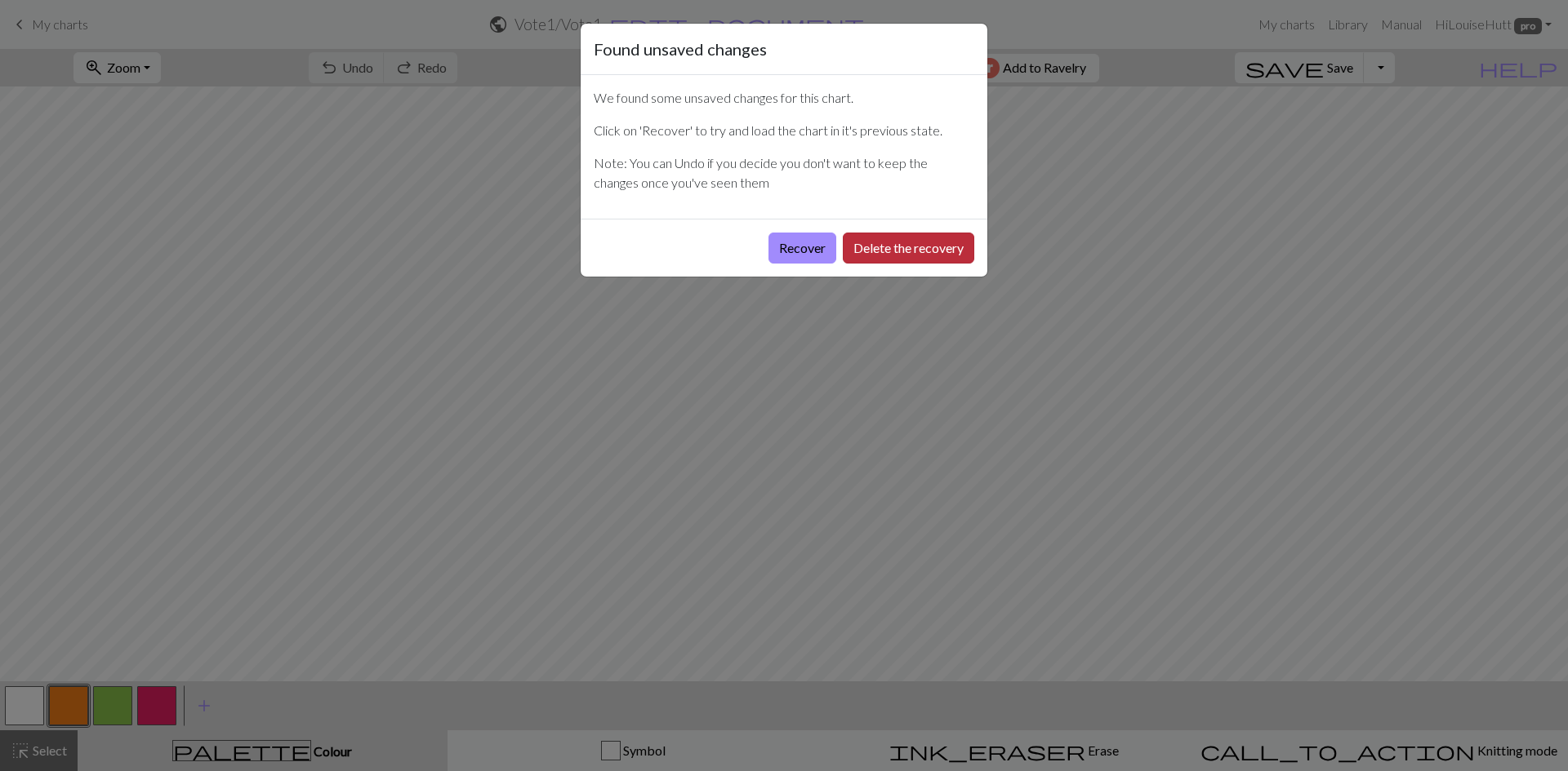
click at [901, 248] on button "Delete the recovery" at bounding box center [908, 248] width 132 height 31
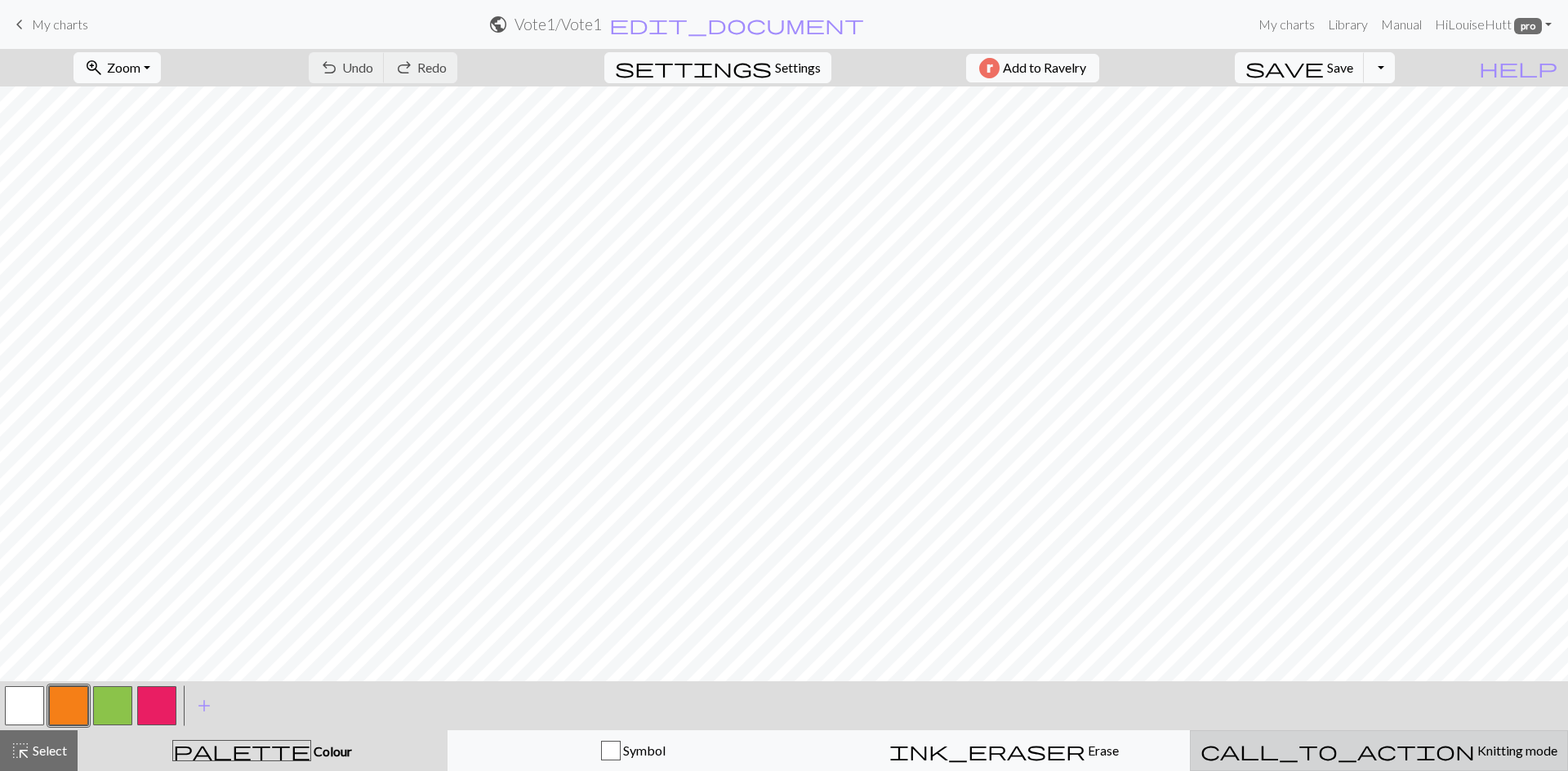
click at [1436, 749] on div "call_to_action Knitting mode Knitting mode" at bounding box center [1378, 751] width 357 height 19
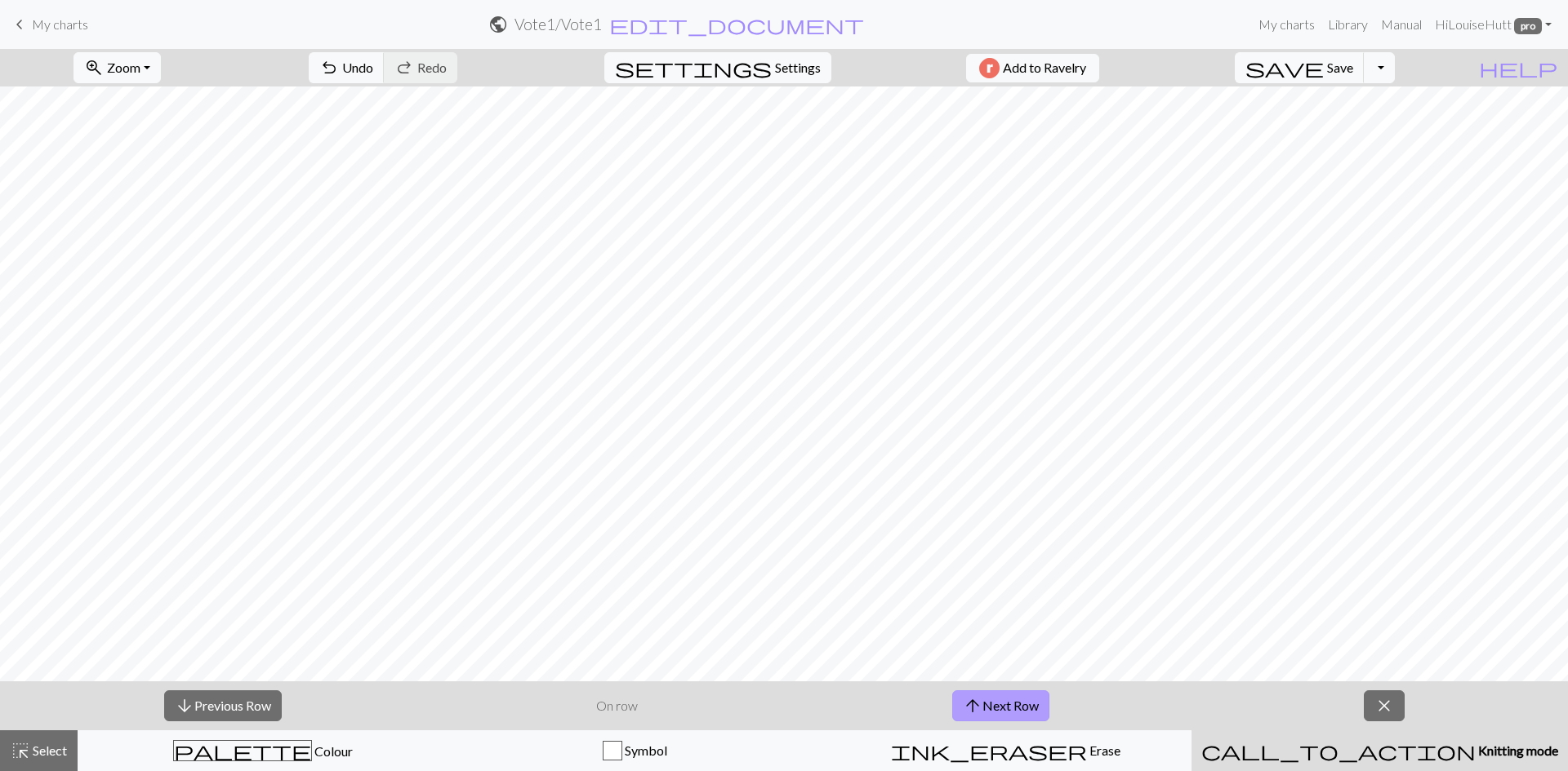
click at [1002, 698] on button "arrow_upward Next Row" at bounding box center [1001, 706] width 97 height 31
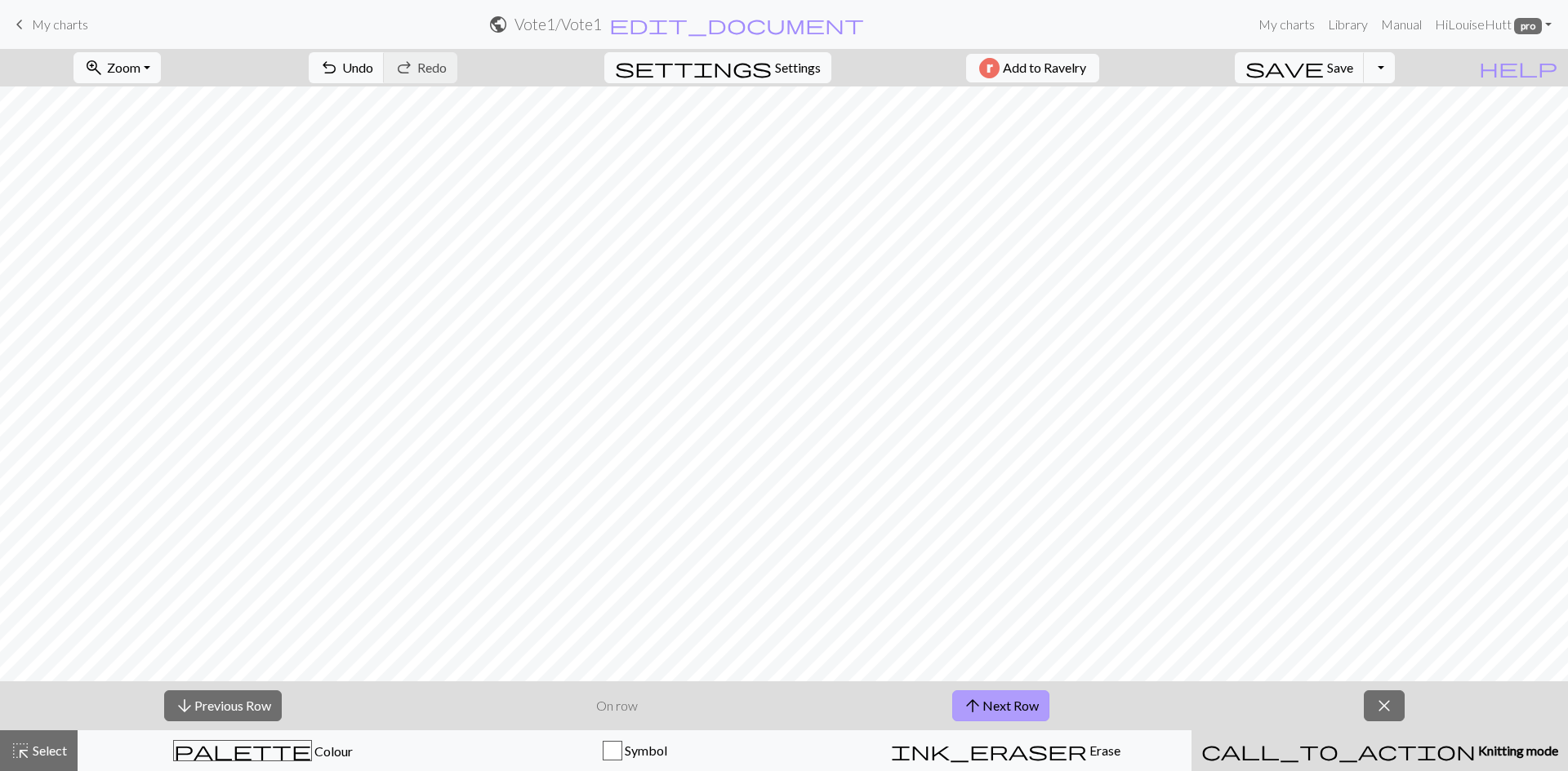
click at [1002, 698] on button "arrow_upward Next Row" at bounding box center [1001, 706] width 97 height 31
drag, startPoint x: 13, startPoint y: 31, endPoint x: 879, endPoint y: 78, distance: 867.3
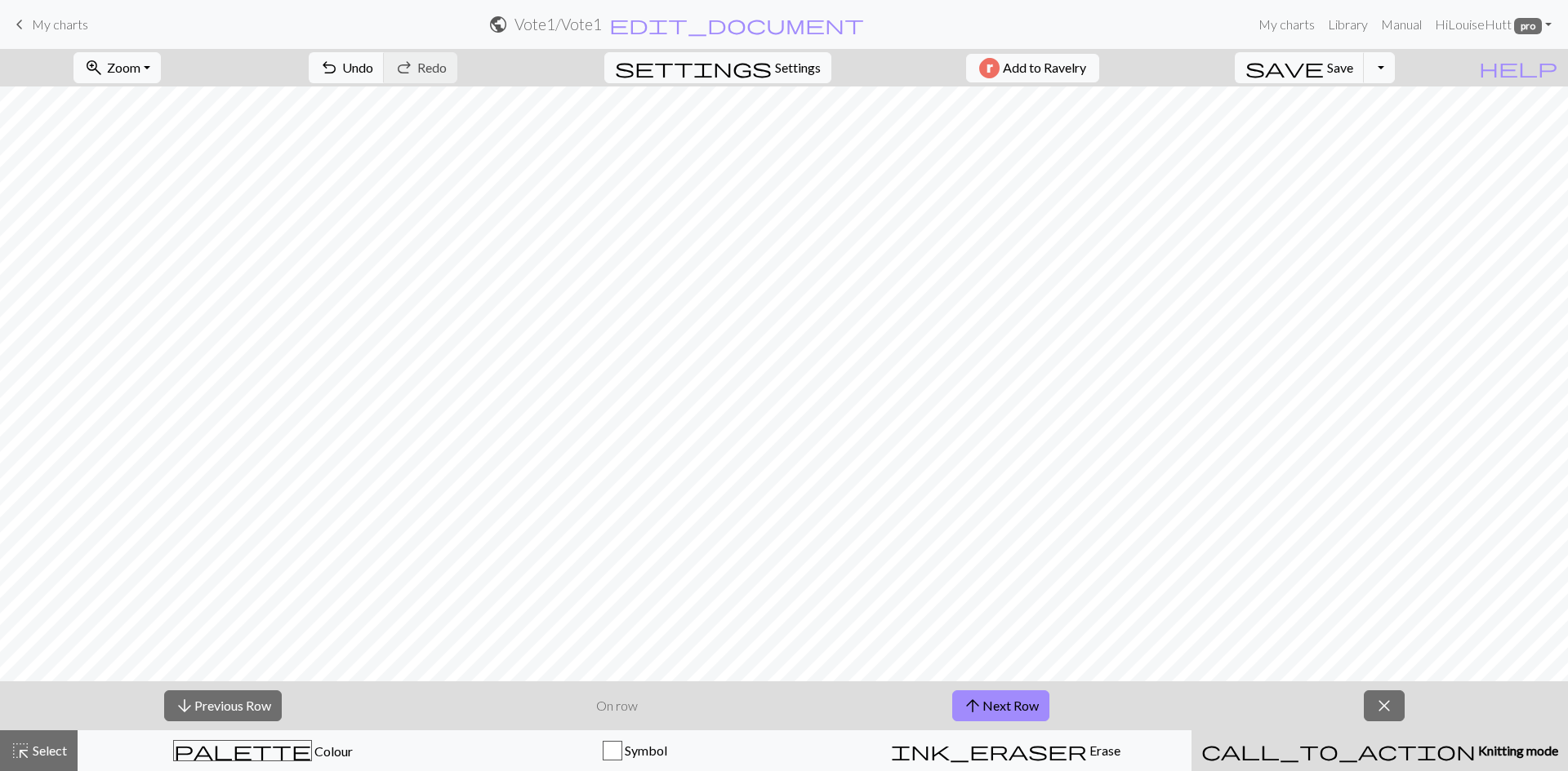
click at [13, 31] on span "keyboard_arrow_left" at bounding box center [19, 25] width 19 height 23
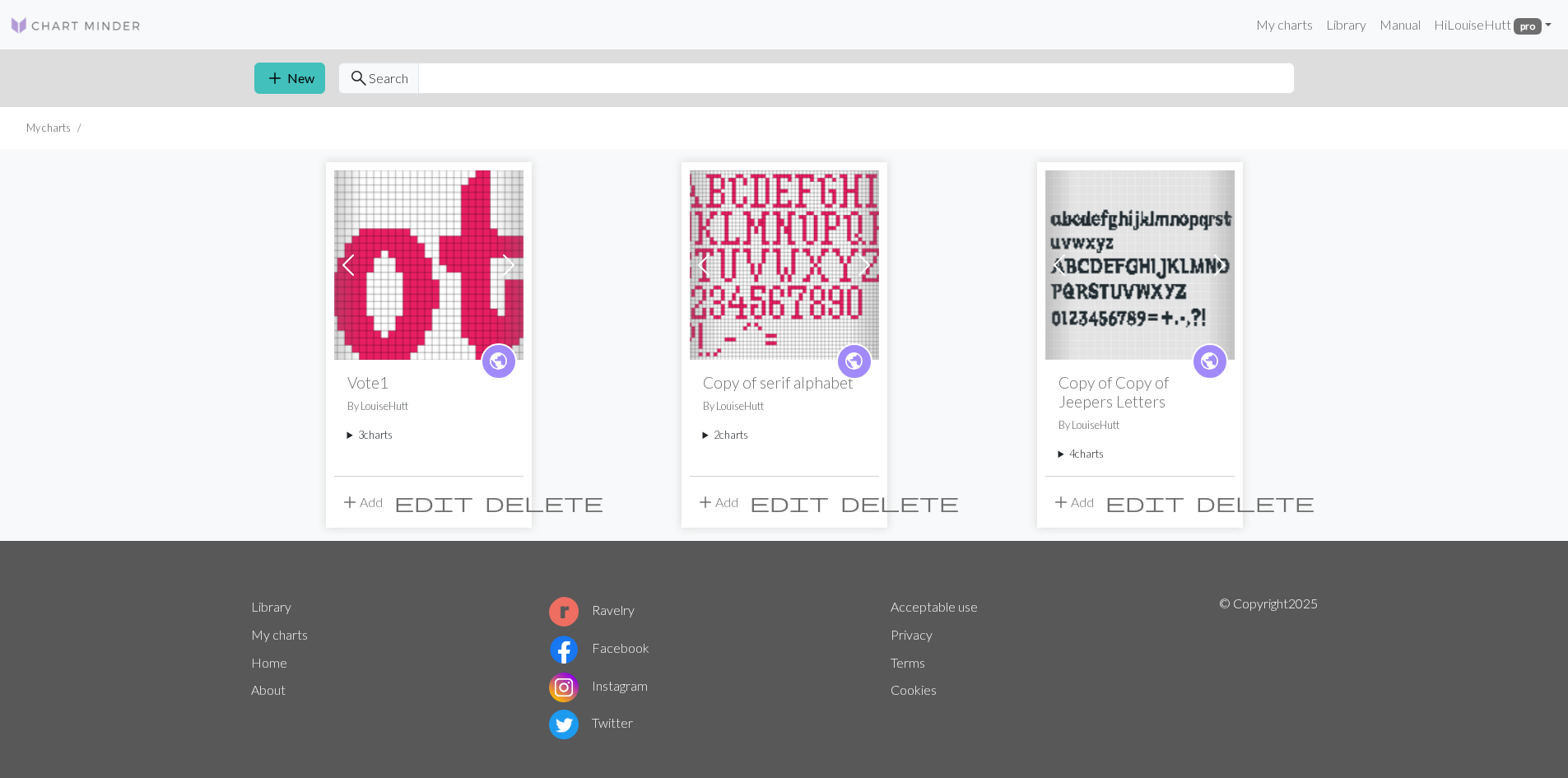
click at [511, 256] on span at bounding box center [508, 264] width 26 height 26
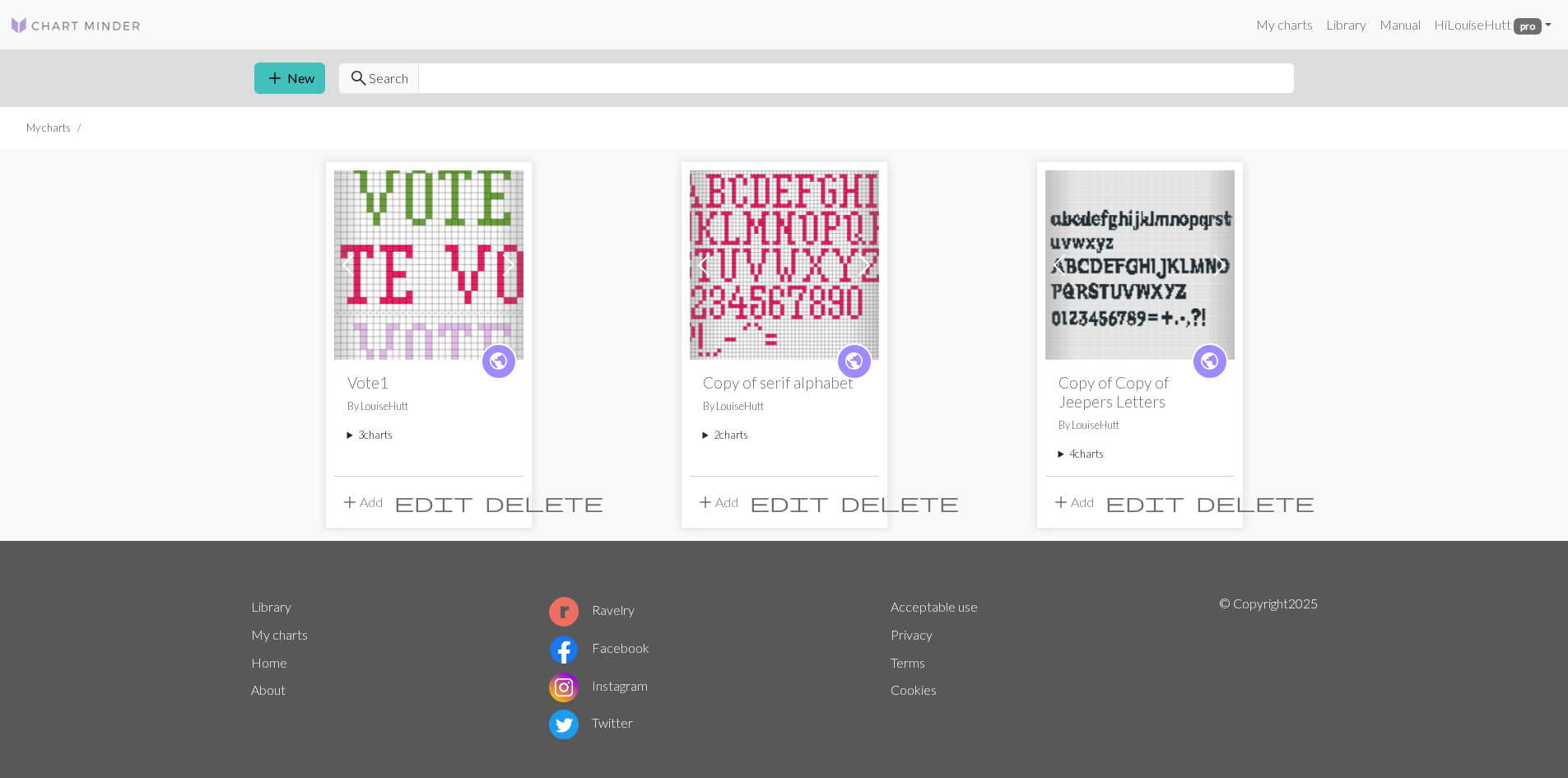
click at [511, 256] on span at bounding box center [508, 264] width 26 height 26
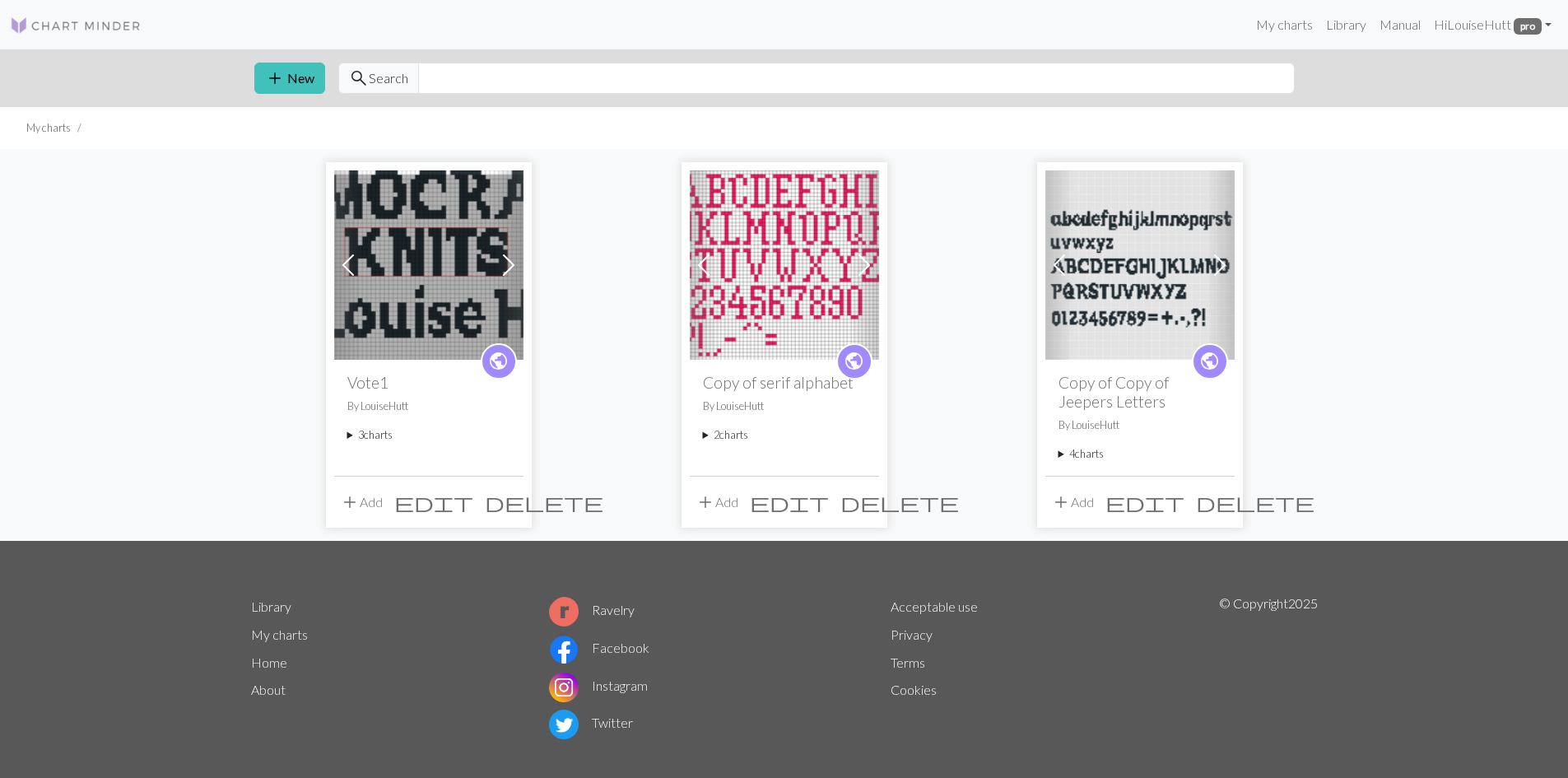
click at [346, 261] on span at bounding box center [348, 264] width 26 height 26
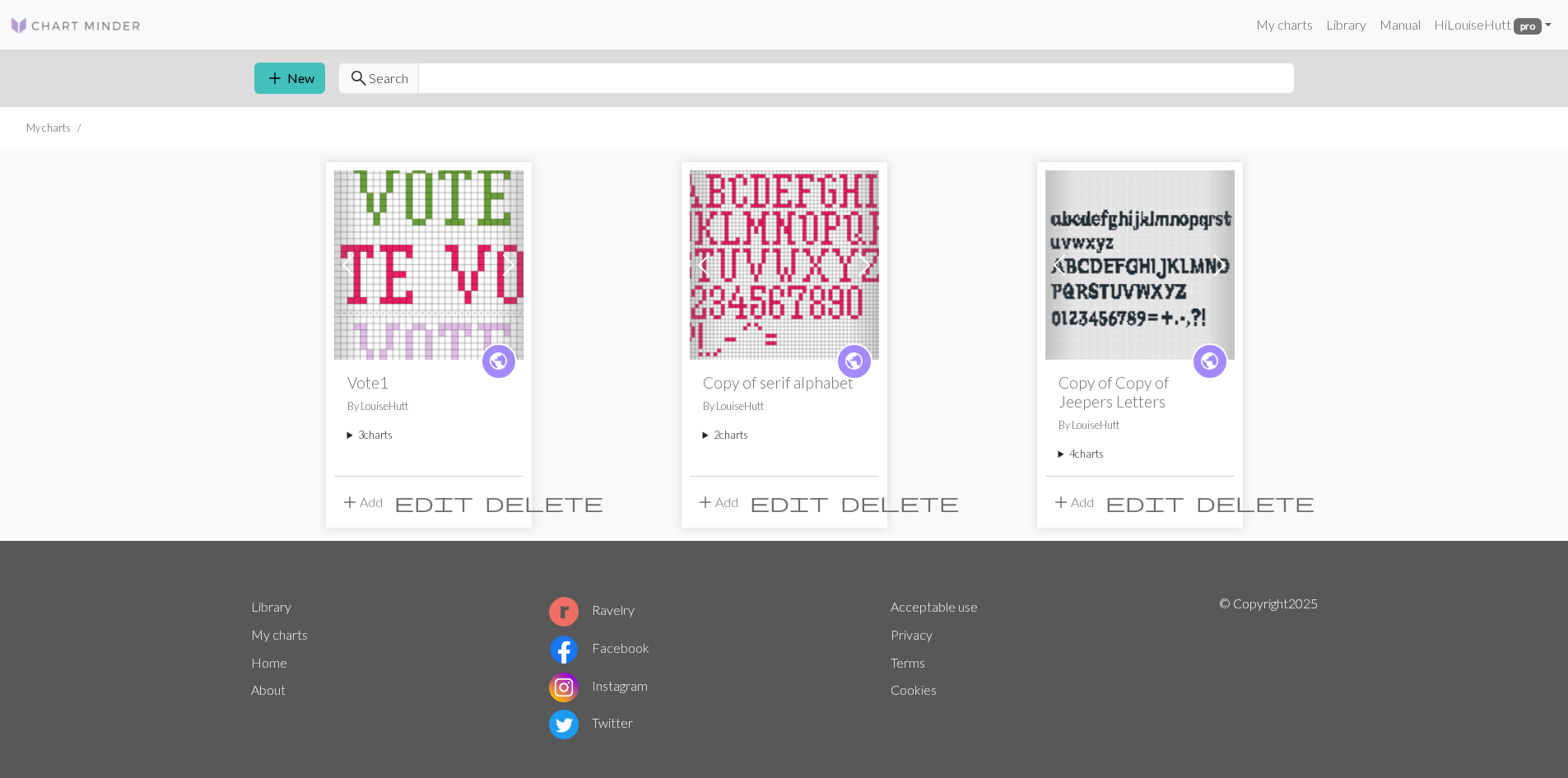
click at [346, 261] on span at bounding box center [348, 264] width 26 height 26
click at [346, 270] on span at bounding box center [348, 264] width 26 height 26
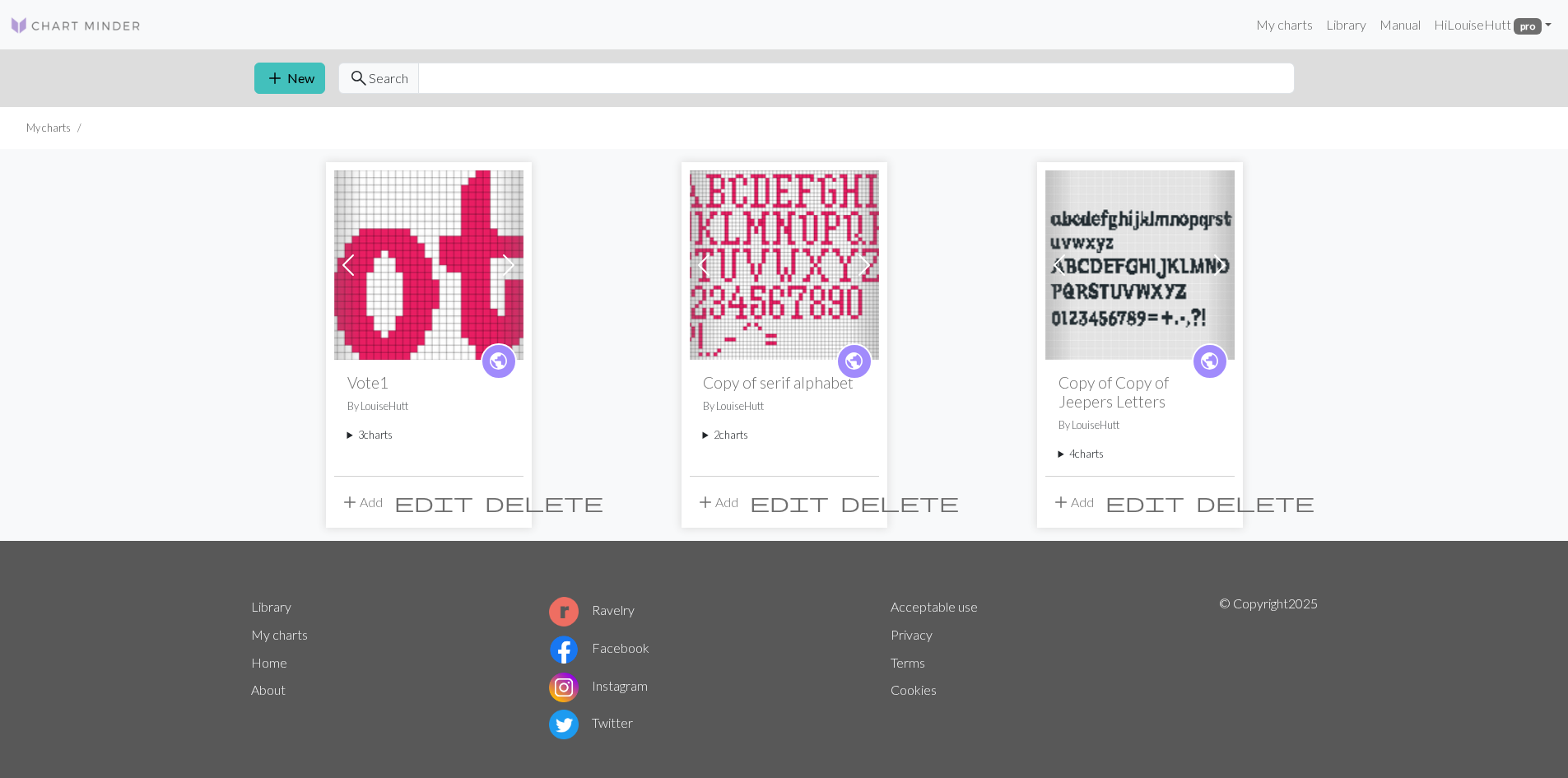
click at [437, 248] on img at bounding box center [428, 265] width 189 height 189
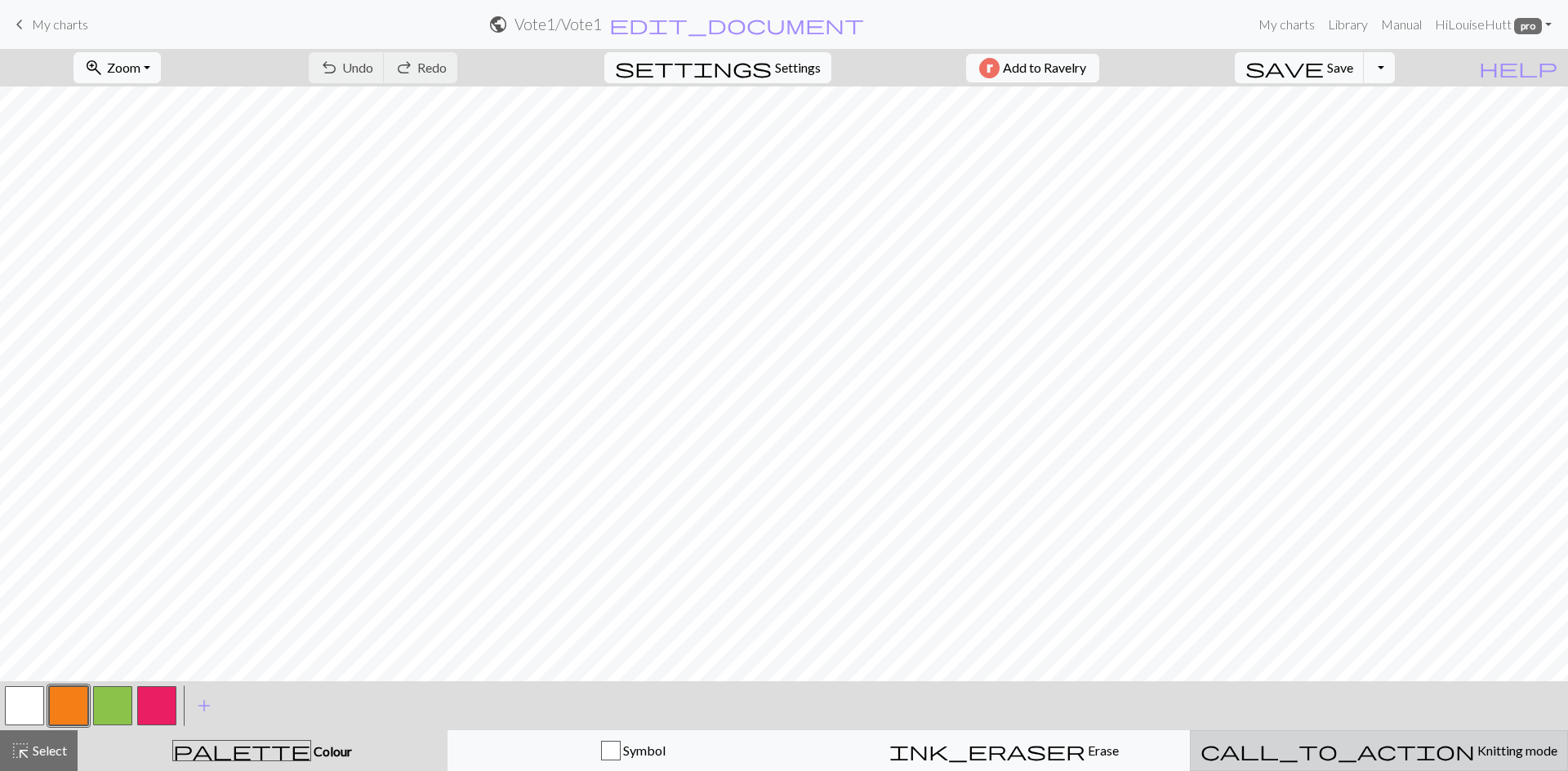
click at [1475, 758] on span "Knitting mode" at bounding box center [1516, 751] width 83 height 15
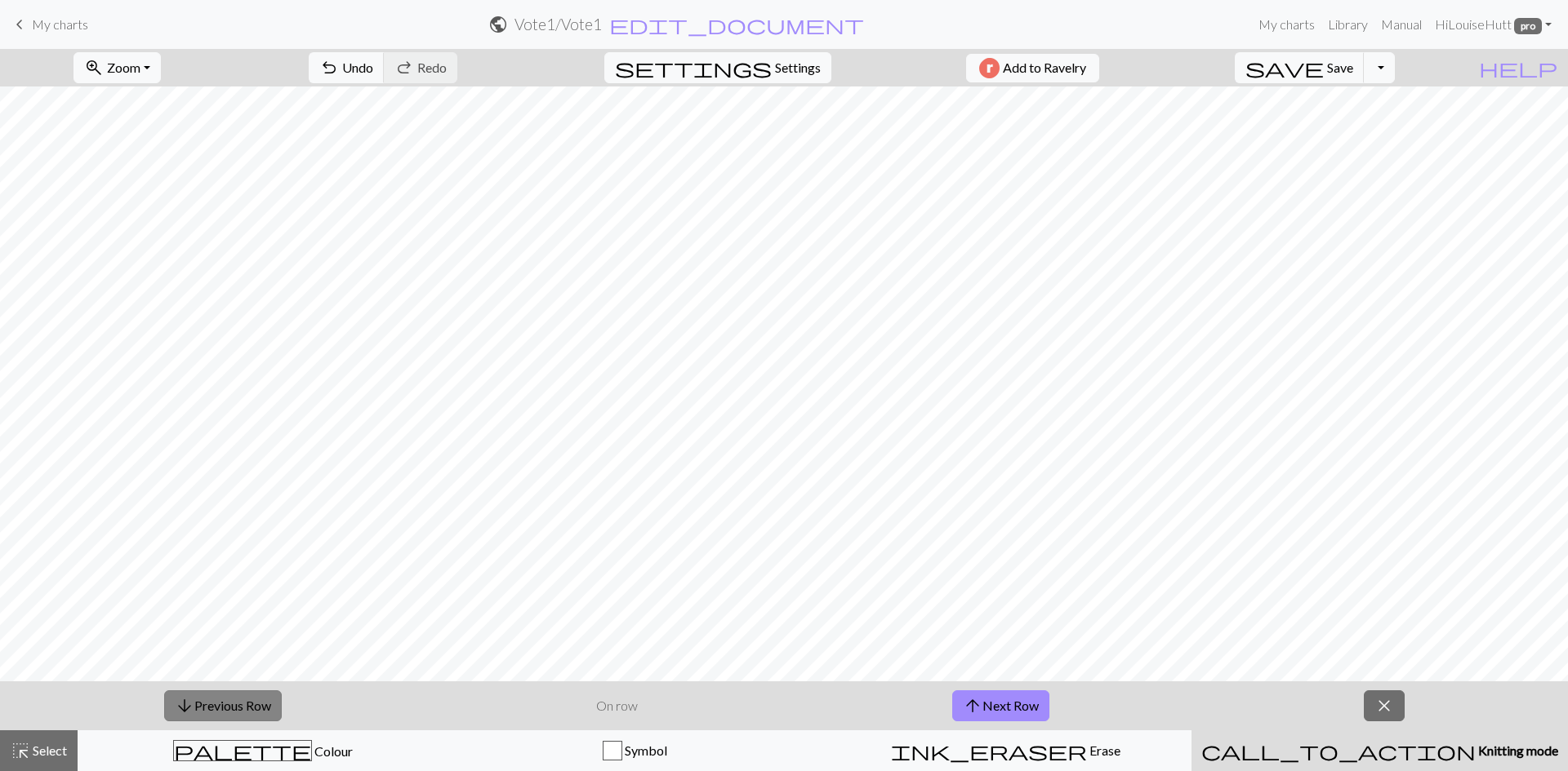
click at [208, 701] on button "arrow_downward Previous Row" at bounding box center [222, 706] width 118 height 31
click at [1007, 711] on button "arrow_upward Next Row" at bounding box center [1001, 706] width 97 height 31
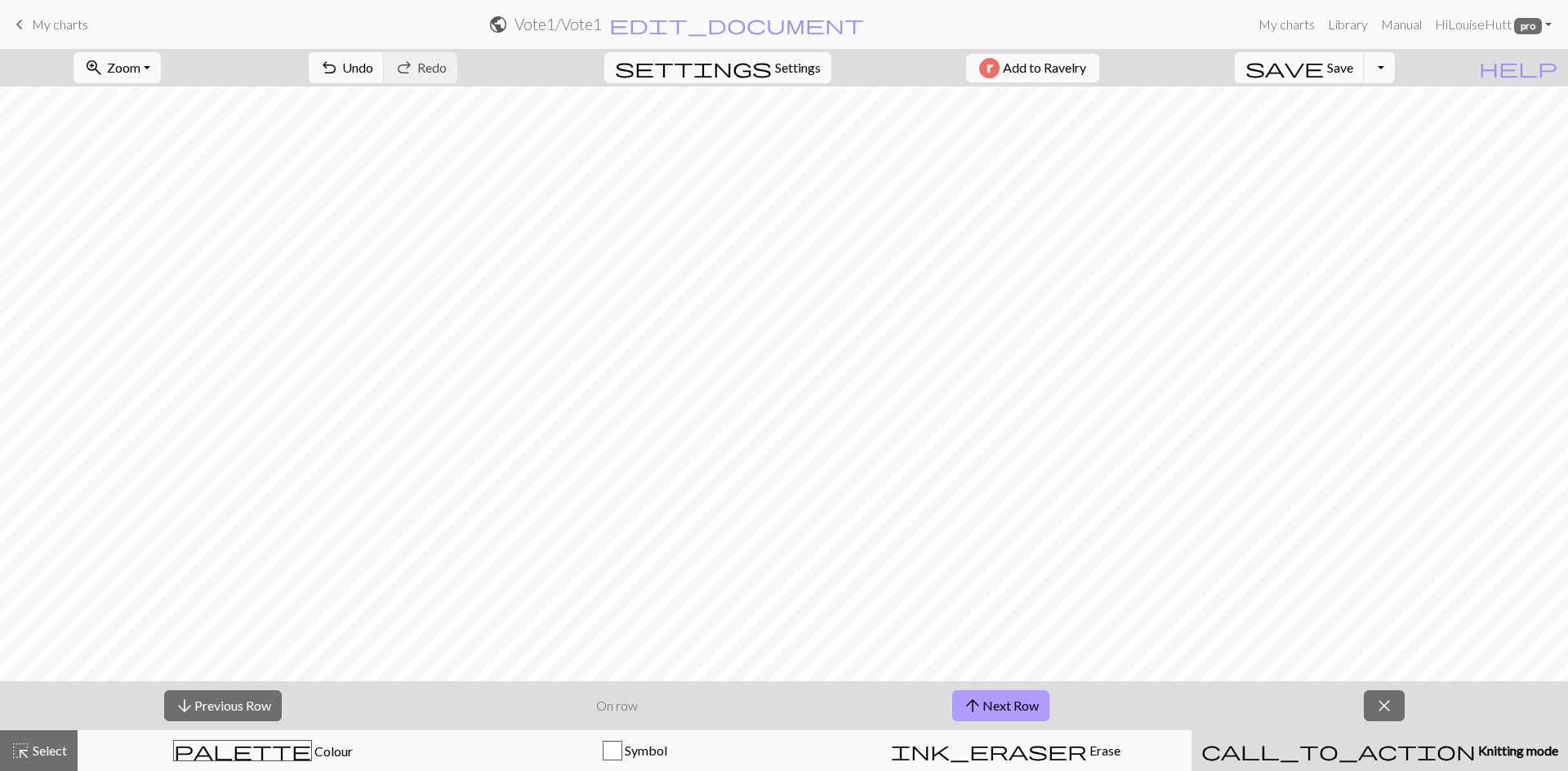
click at [1007, 711] on button "arrow_upward Next Row" at bounding box center [1001, 706] width 97 height 31
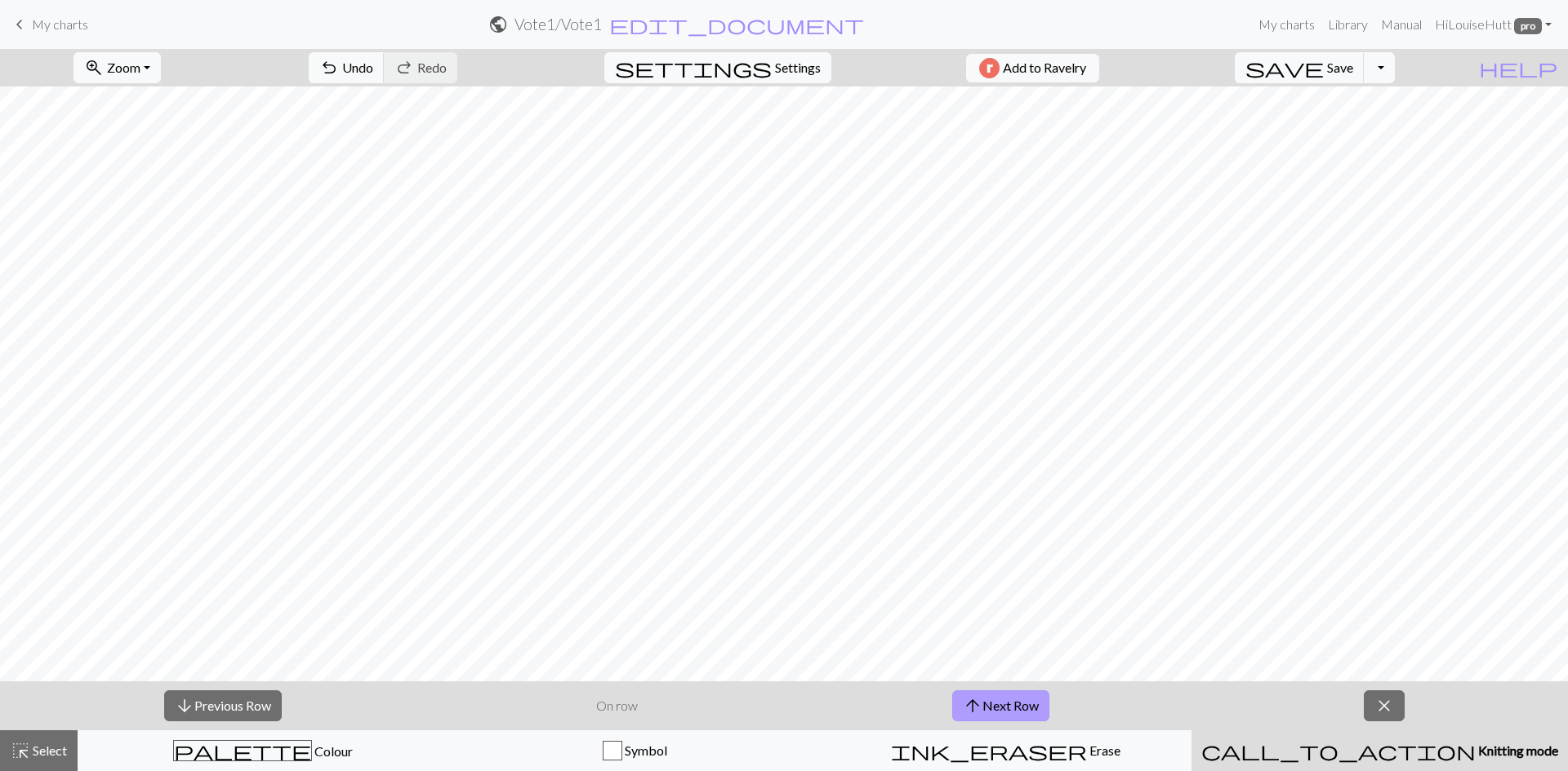
click at [1007, 711] on button "arrow_upward Next Row" at bounding box center [1001, 706] width 97 height 31
click at [1002, 697] on button "arrow_upward Next Row" at bounding box center [1001, 706] width 97 height 31
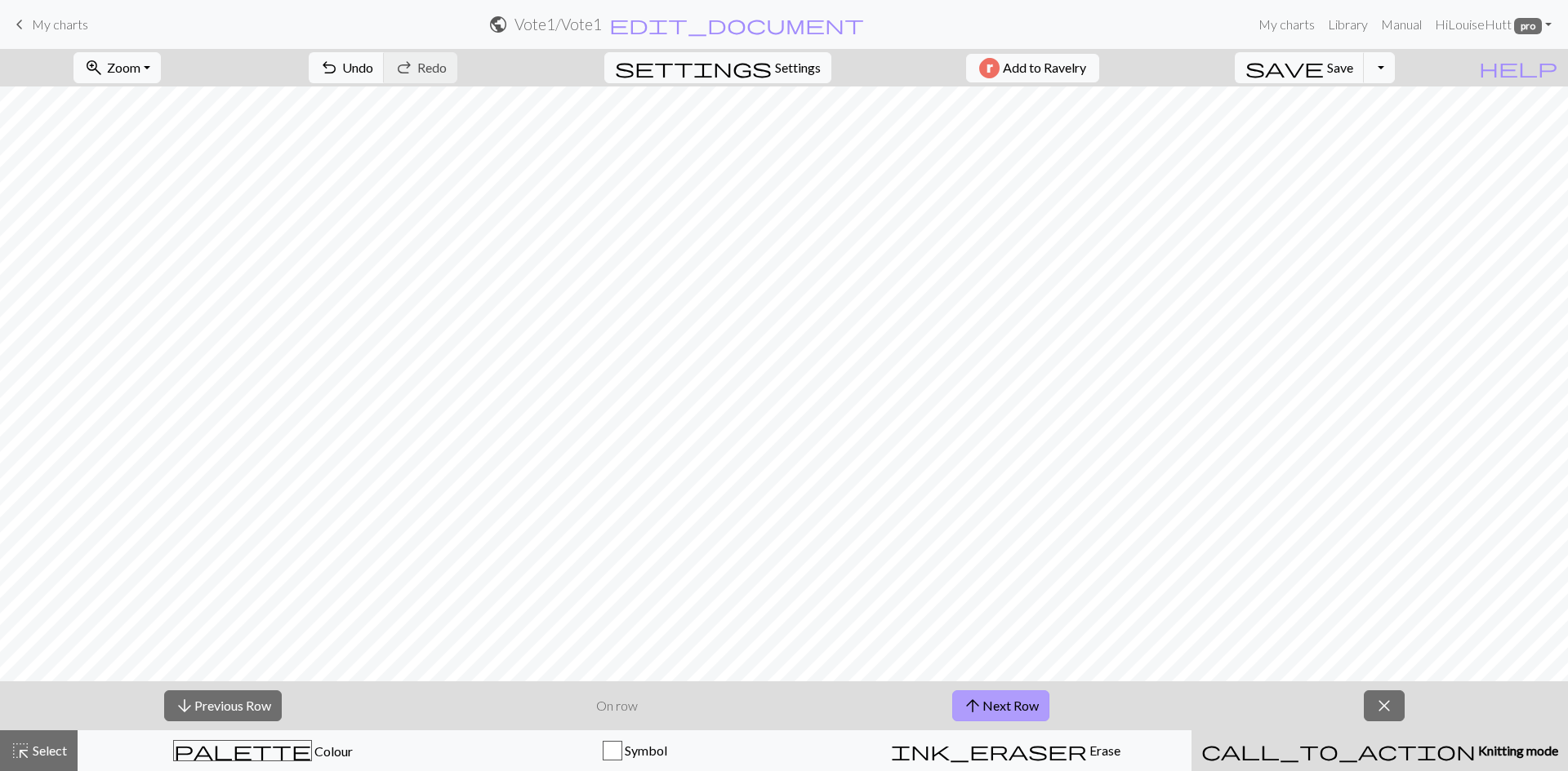
click at [1002, 697] on button "arrow_upward Next Row" at bounding box center [1001, 706] width 97 height 31
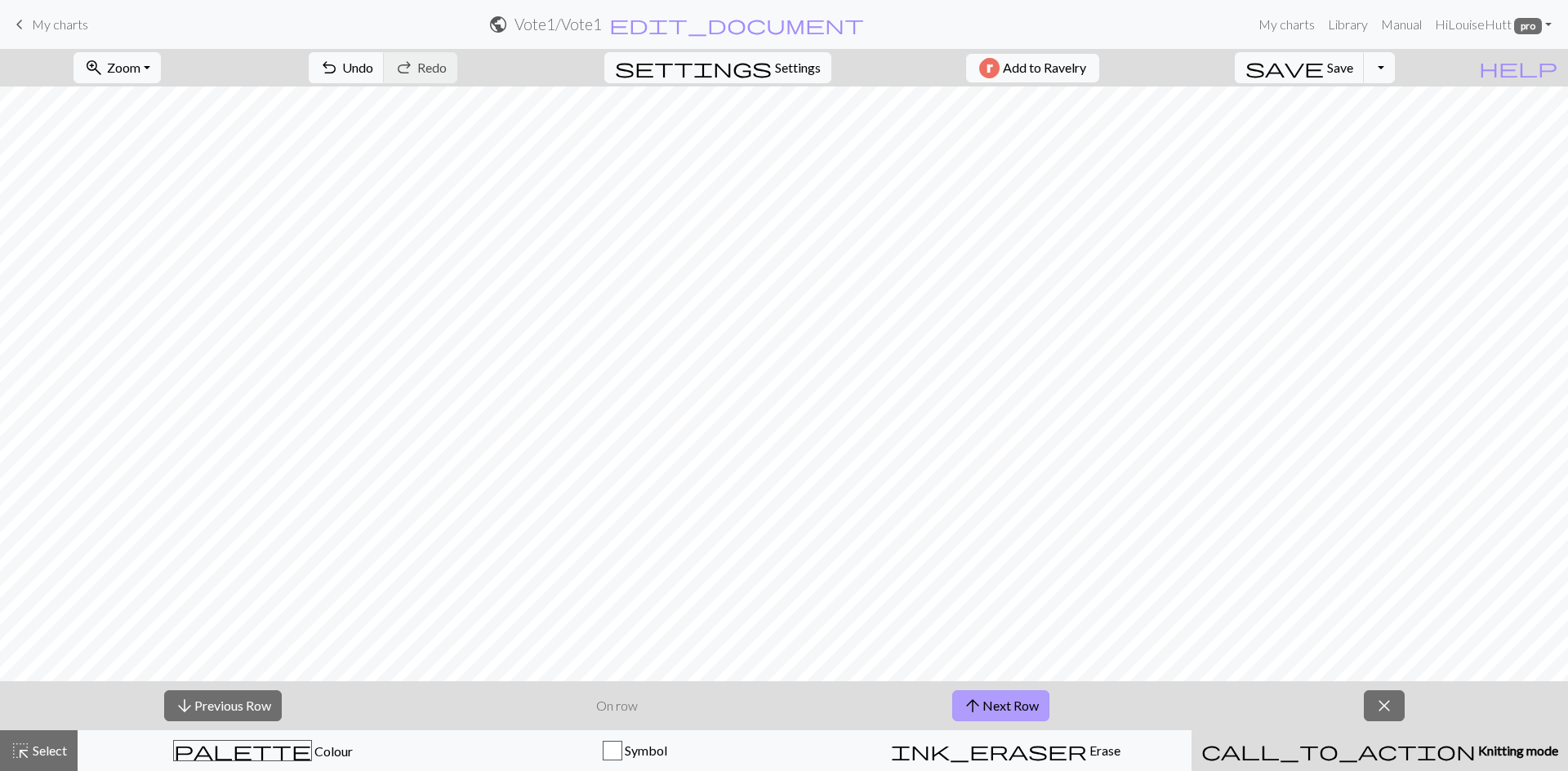
click at [1002, 697] on button "arrow_upward Next Row" at bounding box center [1001, 706] width 97 height 31
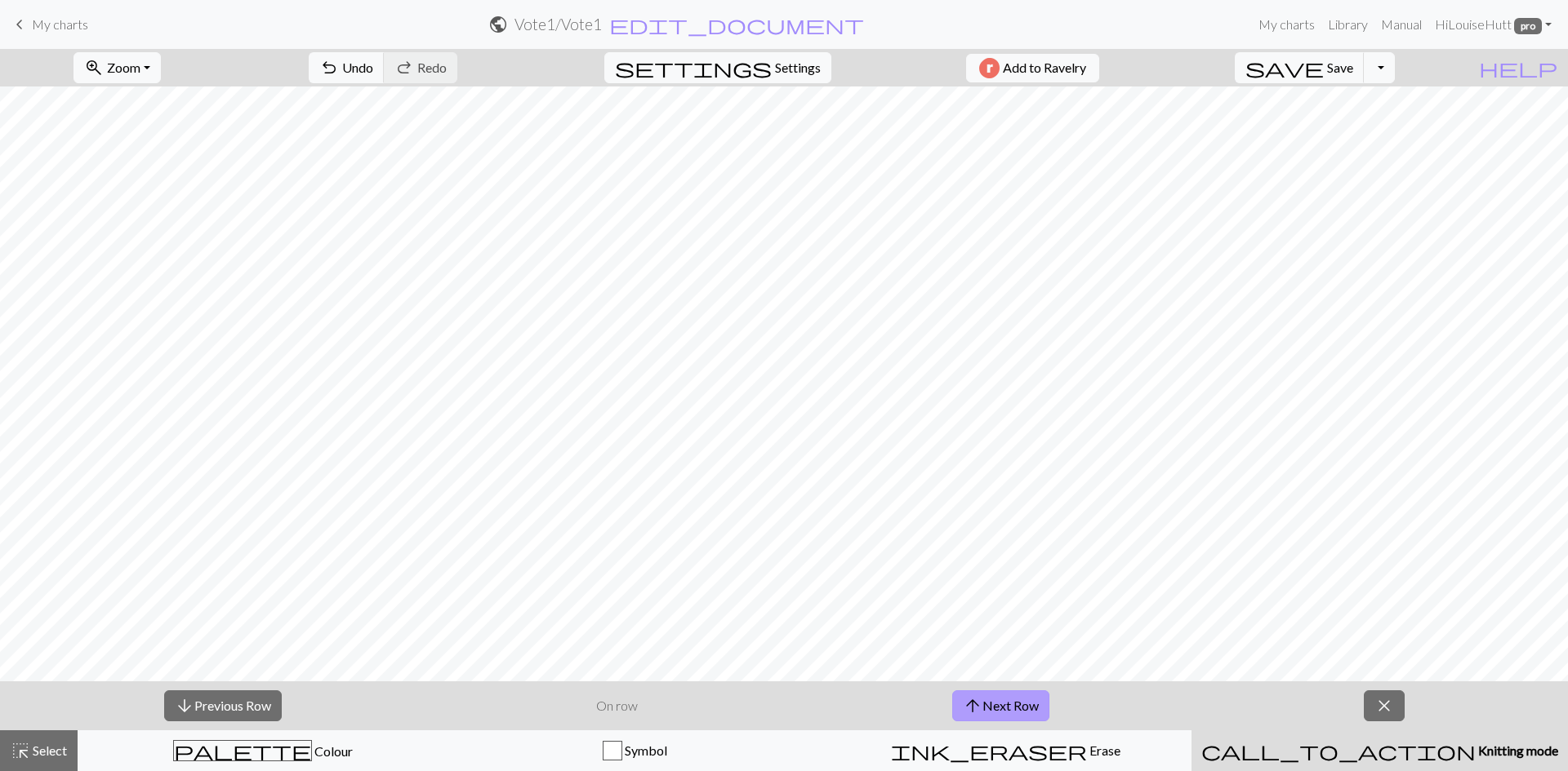
click at [1002, 697] on button "arrow_upward Next Row" at bounding box center [1001, 706] width 97 height 31
click at [244, 705] on button "arrow_downward Previous Row" at bounding box center [222, 706] width 118 height 31
click at [1006, 706] on button "arrow_upward Next Row" at bounding box center [1003, 706] width 97 height 31
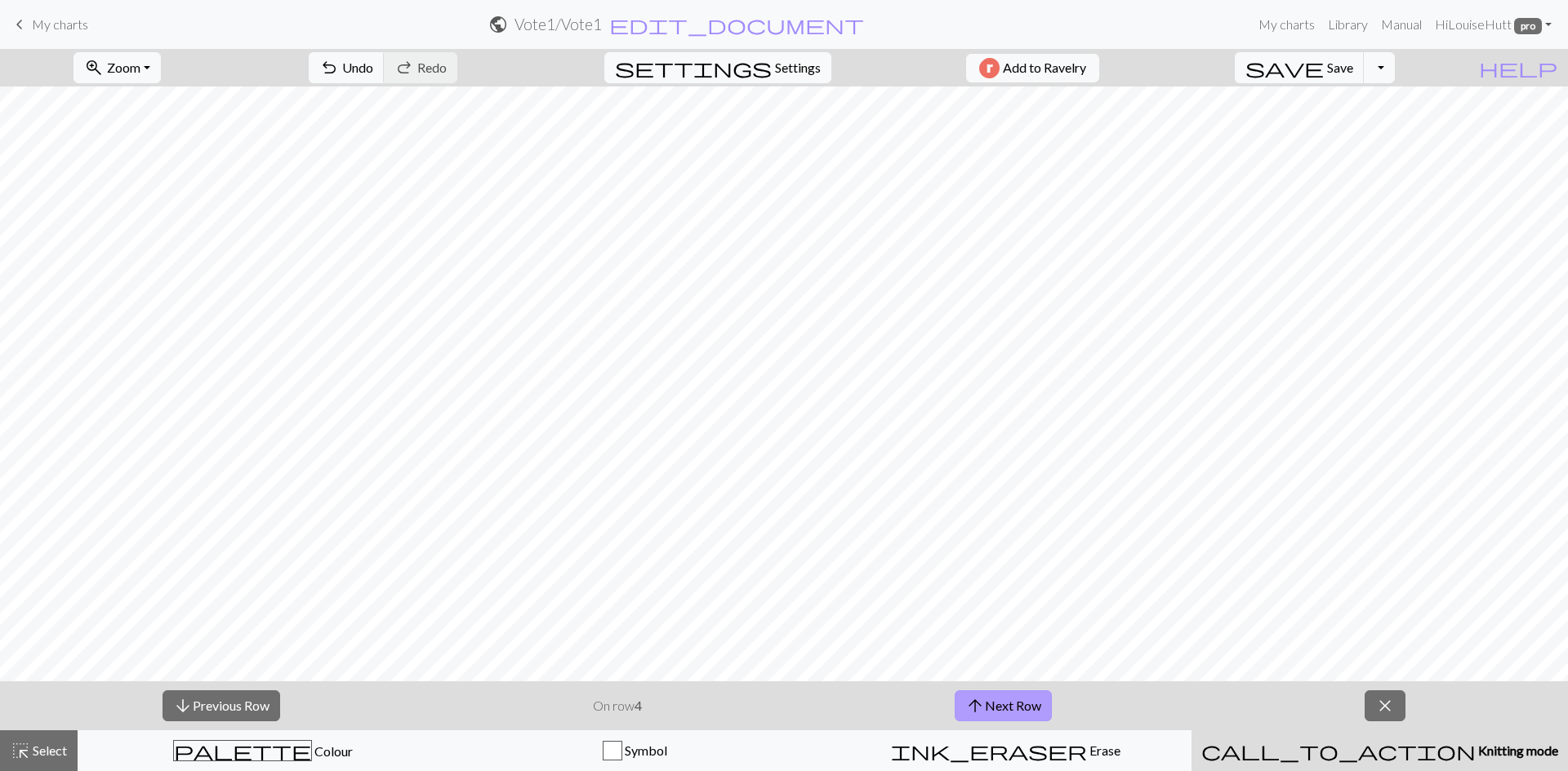
click at [1007, 698] on button "arrow_upward Next Row" at bounding box center [1003, 706] width 97 height 31
click at [1006, 698] on button "arrow_upward Next Row" at bounding box center [1003, 706] width 97 height 31
click at [1018, 703] on button "arrow_upward Next Row" at bounding box center [1003, 706] width 97 height 31
